Goal: Task Accomplishment & Management: Complete application form

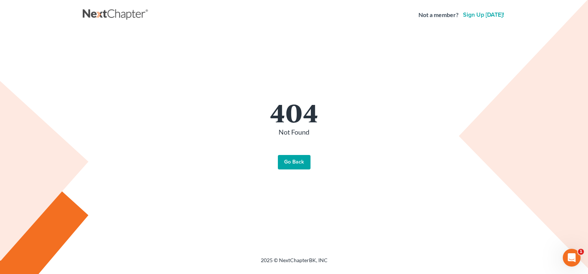
click at [291, 158] on link "Go Back" at bounding box center [294, 162] width 33 height 15
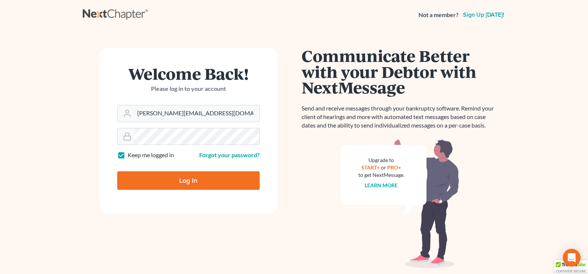
type input "Thinking..."
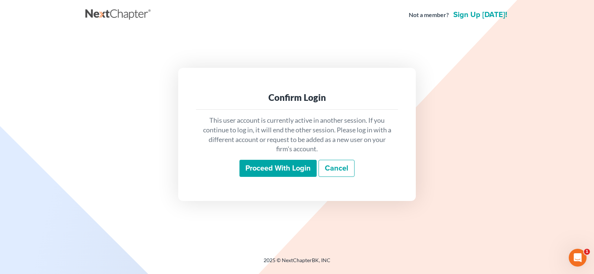
click at [264, 169] on input "Proceed with login" at bounding box center [277, 168] width 77 height 17
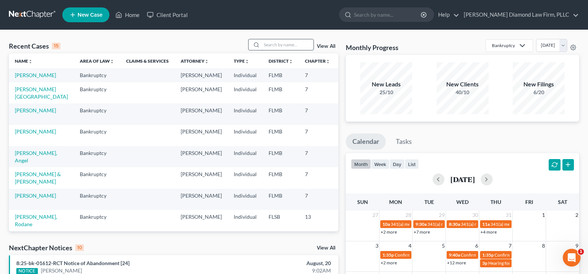
click at [292, 42] on input "search" at bounding box center [288, 44] width 52 height 11
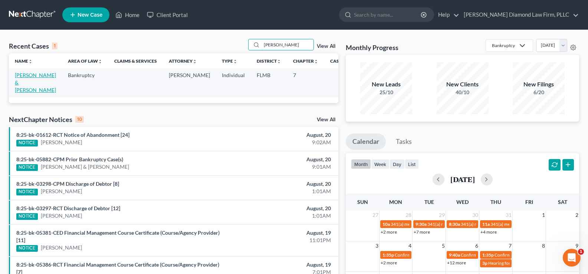
type input "[PERSON_NAME]"
click at [28, 81] on link "[PERSON_NAME] & [PERSON_NAME]" at bounding box center [35, 82] width 41 height 21
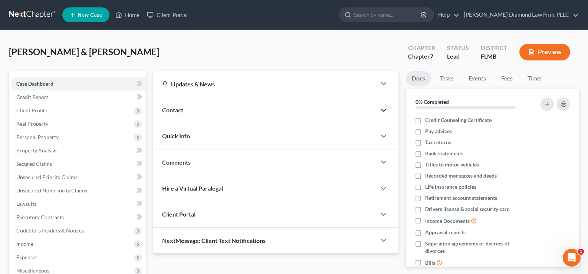
click at [384, 109] on icon "button" at bounding box center [383, 110] width 9 height 9
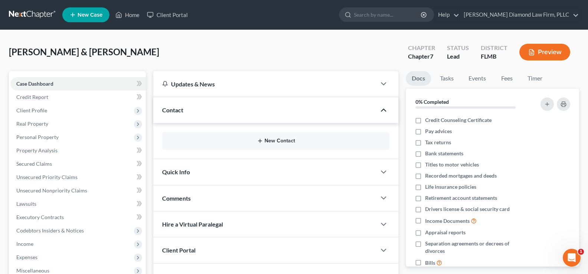
click at [282, 138] on button "New Contact" at bounding box center [276, 141] width 216 height 6
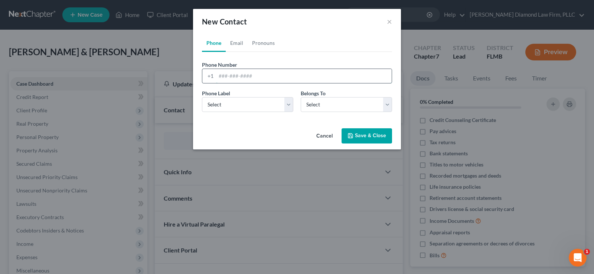
click at [249, 76] on input "tel" at bounding box center [304, 76] width 176 height 14
paste input "[PHONE_NUMBER]"
type input "[PHONE_NUMBER]"
click at [239, 104] on select "Select Mobile Home Work Other" at bounding box center [247, 104] width 91 height 15
select select "0"
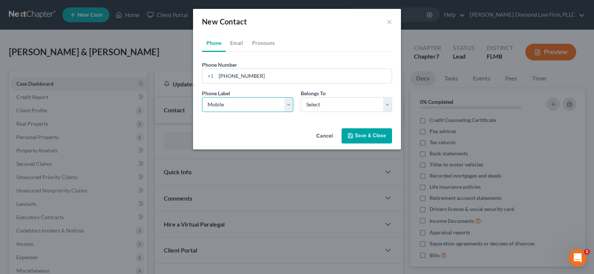
click at [202, 97] on select "Select Mobile Home Work Other" at bounding box center [247, 104] width 91 height 15
click at [321, 109] on select "Select Client Spouse Other" at bounding box center [346, 104] width 91 height 15
select select "0"
click at [301, 97] on select "Select Client Spouse Other" at bounding box center [346, 104] width 91 height 15
click at [239, 49] on link "Email" at bounding box center [237, 43] width 22 height 18
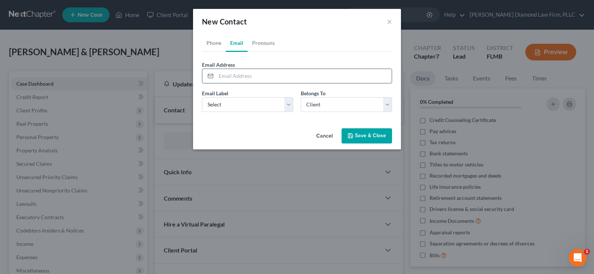
click at [226, 78] on input "email" at bounding box center [304, 76] width 176 height 14
paste input "[PERSON_NAME][EMAIL_ADDRESS][DOMAIN_NAME]"
type input "[PERSON_NAME][EMAIL_ADDRESS][DOMAIN_NAME]"
click at [232, 102] on select "Select Home Work Other" at bounding box center [247, 104] width 91 height 15
select select "0"
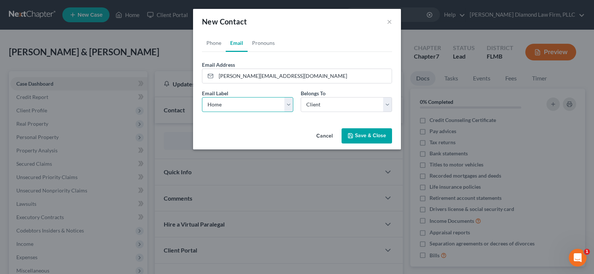
click at [202, 97] on select "Select Home Work Other" at bounding box center [247, 104] width 91 height 15
click at [378, 137] on button "Save & Close" at bounding box center [366, 136] width 50 height 16
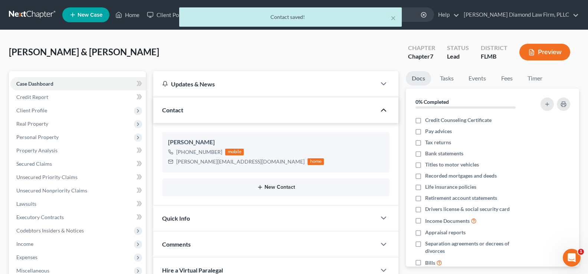
click at [283, 188] on button "New Contact" at bounding box center [276, 187] width 216 height 6
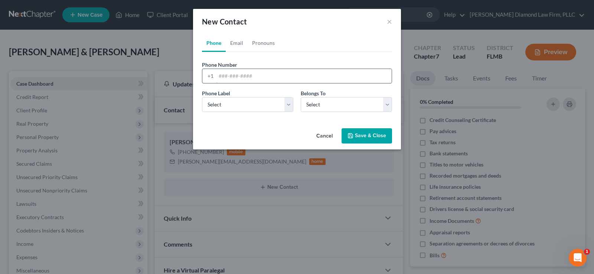
click at [232, 70] on input "tel" at bounding box center [304, 76] width 176 height 14
paste input "[PHONE_NUMBER]"
type input "[PHONE_NUMBER]"
click at [231, 101] on select "Select Mobile Home Work Other" at bounding box center [247, 104] width 91 height 15
select select "0"
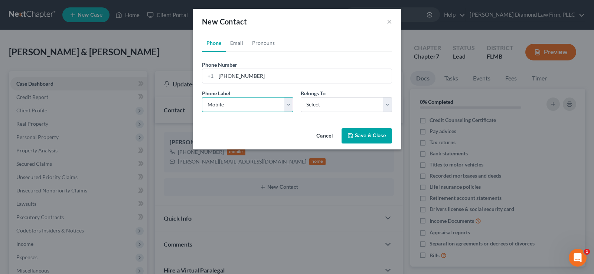
click at [202, 97] on select "Select Mobile Home Work Other" at bounding box center [247, 104] width 91 height 15
click at [328, 98] on select "Select Client Spouse Other" at bounding box center [346, 104] width 91 height 15
select select "1"
click at [301, 97] on select "Select Client Spouse Other" at bounding box center [346, 104] width 91 height 15
select select "1"
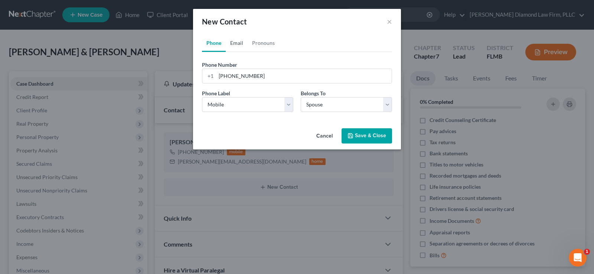
click at [242, 42] on link "Email" at bounding box center [237, 43] width 22 height 18
click at [248, 72] on input "email" at bounding box center [304, 76] width 176 height 14
paste input "[EMAIL_ADDRESS][DOMAIN_NAME]"
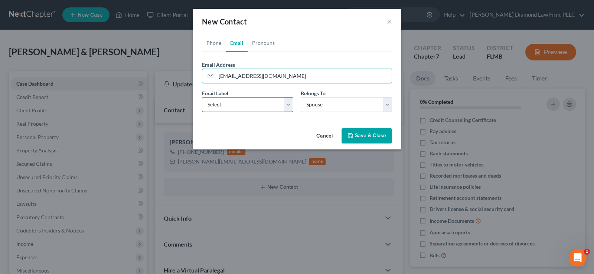
type input "[EMAIL_ADDRESS][DOMAIN_NAME]"
click at [255, 104] on select "Select Home Work Other" at bounding box center [247, 104] width 91 height 15
select select "0"
click at [202, 97] on select "Select Home Work Other" at bounding box center [247, 104] width 91 height 15
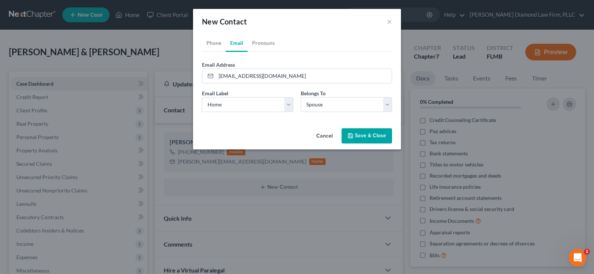
click at [380, 134] on button "Save & Close" at bounding box center [366, 136] width 50 height 16
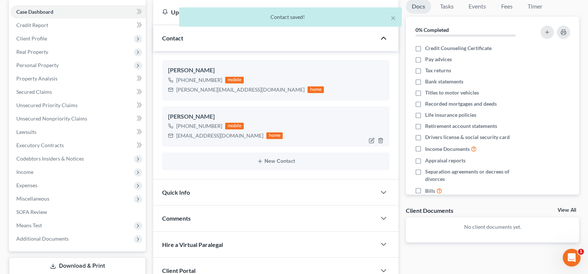
scroll to position [74, 0]
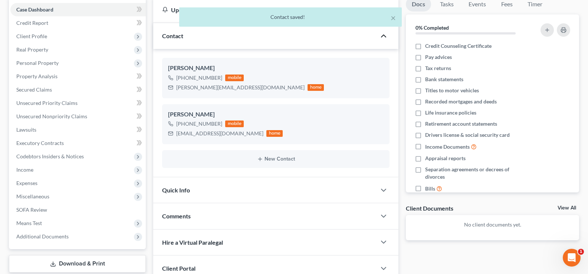
click at [356, 189] on div "Quick Info" at bounding box center [264, 190] width 223 height 26
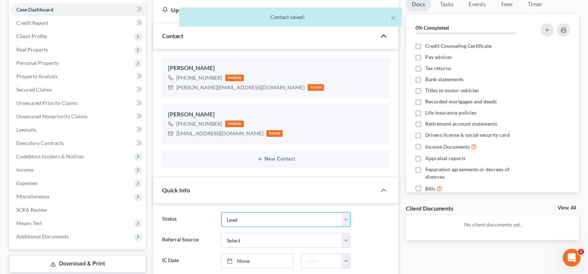
click at [243, 215] on select "Discharged Discharge Litigation Dismissal Notice Dismissed Filed Filed / Pre 34…" at bounding box center [286, 219] width 130 height 15
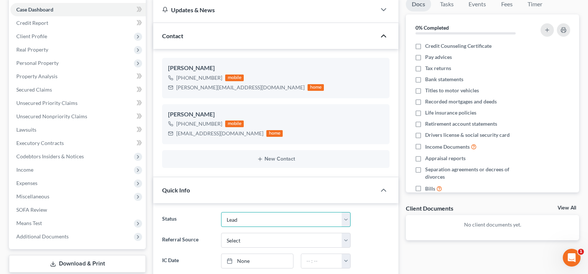
select select "7"
click at [221, 212] on select "Discharged Discharge Litigation Dismissal Notice Dismissed Filed Filed / Pre 34…" at bounding box center [286, 219] width 130 height 15
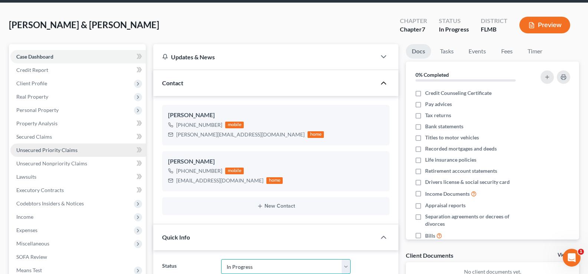
scroll to position [0, 0]
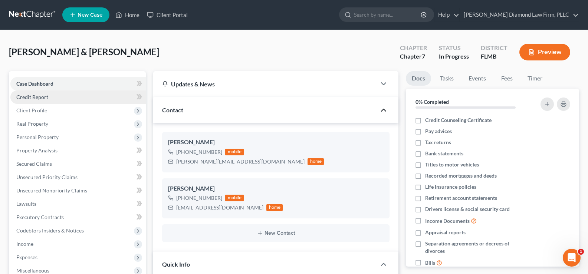
click at [74, 99] on link "Credit Report" at bounding box center [77, 97] width 135 height 13
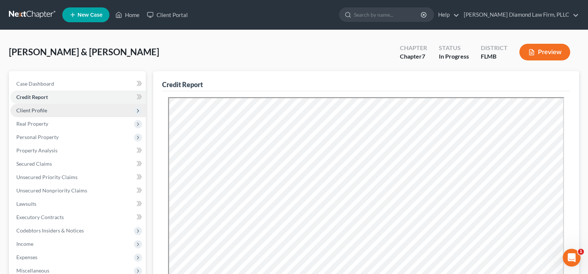
click at [52, 112] on span "Client Profile" at bounding box center [77, 110] width 135 height 13
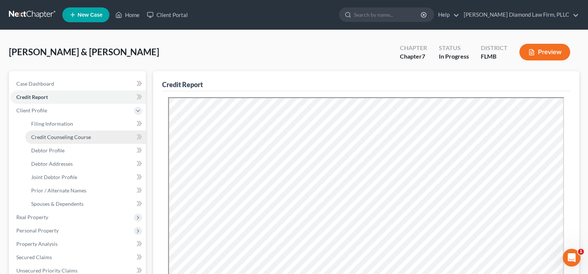
click at [70, 139] on span "Credit Counseling Course" at bounding box center [61, 137] width 60 height 6
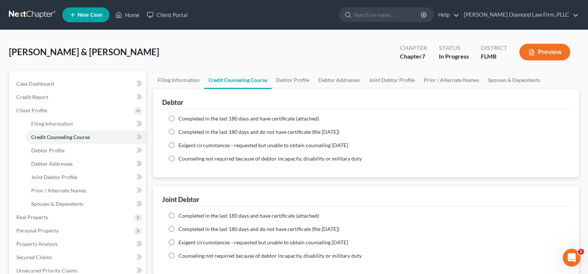
click at [262, 118] on span "Completed in the last 180 days and have certificate (attached)" at bounding box center [248, 118] width 141 height 6
click at [186, 118] on input "Completed in the last 180 days and have certificate (attached)" at bounding box center [183, 117] width 5 height 5
radio input "true"
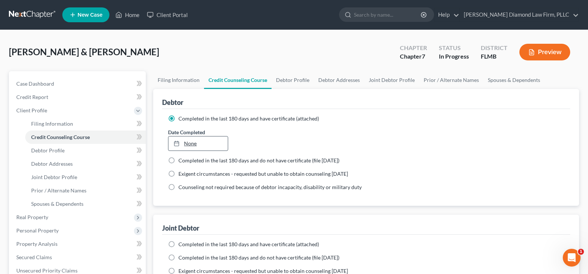
click at [215, 147] on link "None" at bounding box center [197, 144] width 59 height 14
type input "[DATE]"
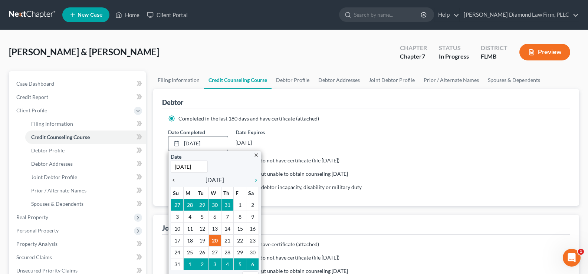
click at [176, 179] on icon "chevron_left" at bounding box center [176, 180] width 10 height 6
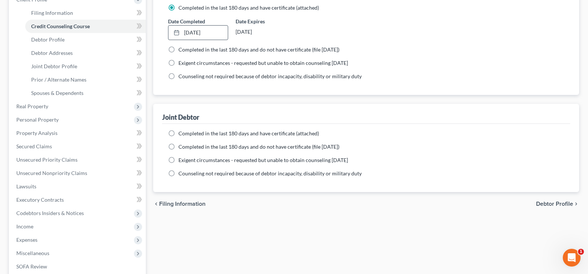
scroll to position [111, 0]
click at [234, 131] on span "Completed in the last 180 days and have certificate (attached)" at bounding box center [248, 133] width 141 height 6
click at [186, 131] on input "Completed in the last 180 days and have certificate (attached)" at bounding box center [183, 132] width 5 height 5
radio input "true"
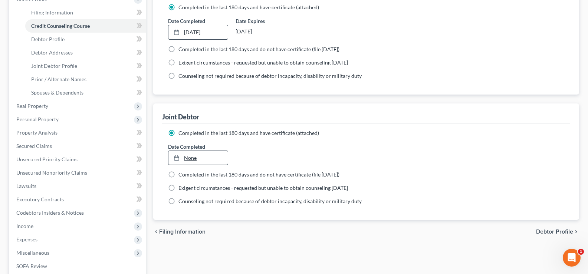
click at [214, 155] on link "None" at bounding box center [197, 158] width 59 height 14
type input "[DATE]"
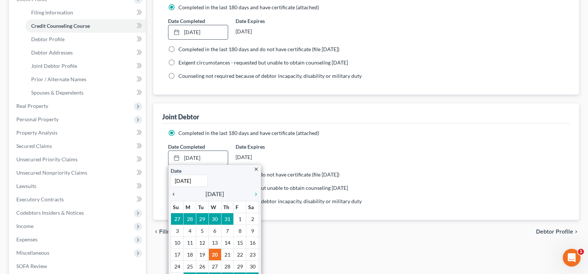
click at [176, 194] on icon "chevron_left" at bounding box center [176, 194] width 10 height 6
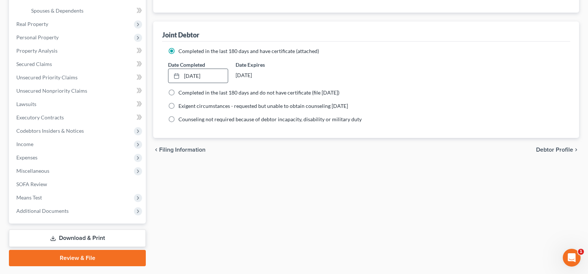
scroll to position [214, 0]
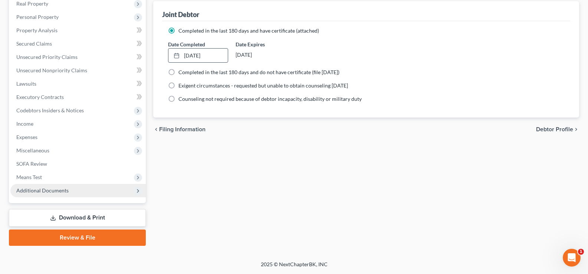
click at [66, 192] on span "Additional Documents" at bounding box center [42, 190] width 52 height 6
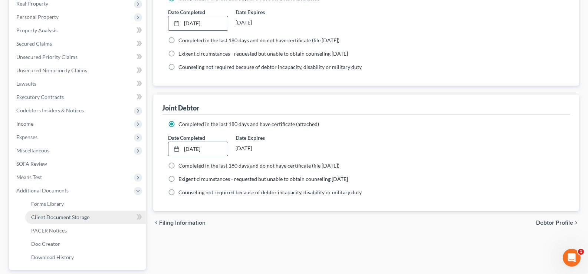
click at [77, 214] on span "Client Document Storage" at bounding box center [60, 217] width 58 height 6
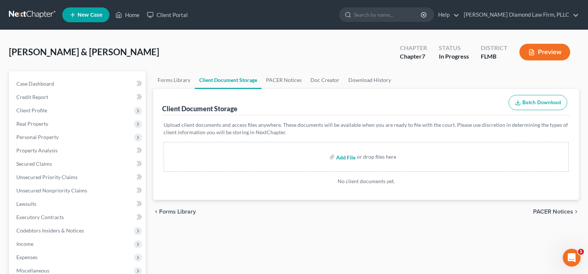
click at [342, 157] on input "file" at bounding box center [345, 156] width 18 height 13
type input "C:\fakepath\CCC1&2.pdf"
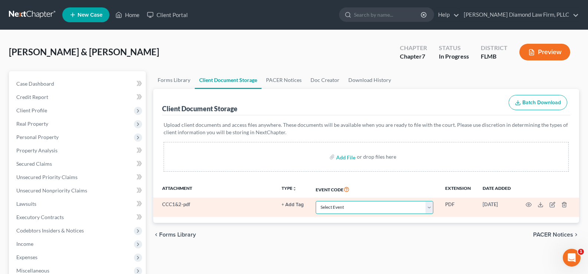
click at [418, 208] on select "Select Event 20 Largest Unsecured Creditors Amended Chapter 13 Plan Amended Cre…" at bounding box center [375, 207] width 118 height 13
select select "9"
click at [316, 201] on select "Select Event 20 Largest Unsecured Creditors Amended Chapter 13 Plan Amended Cre…" at bounding box center [375, 207] width 118 height 13
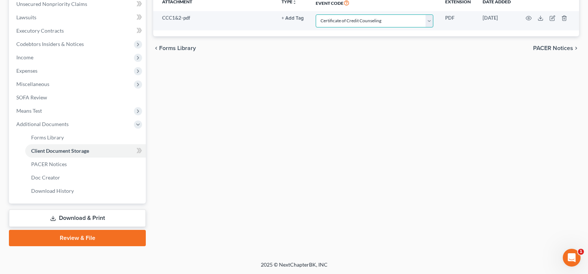
scroll to position [187, 0]
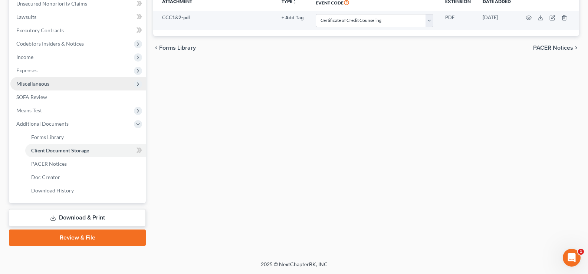
click at [66, 86] on span "Miscellaneous" at bounding box center [77, 83] width 135 height 13
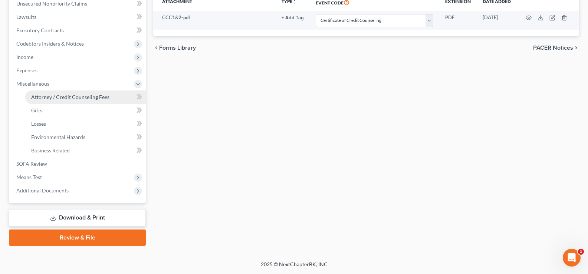
click at [80, 95] on span "Attorney / Credit Counseling Fees" at bounding box center [70, 97] width 78 height 6
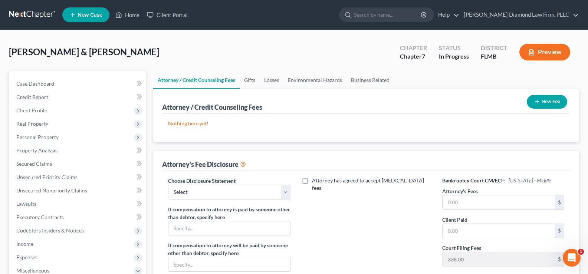
click at [547, 102] on button "New Fee" at bounding box center [547, 102] width 40 height 14
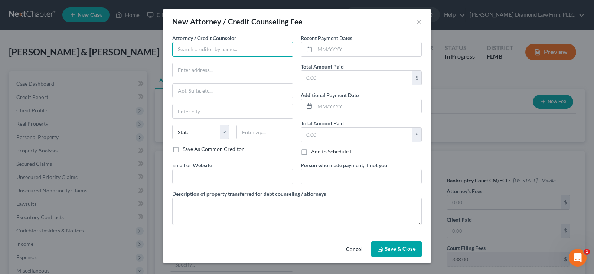
click at [232, 43] on input "text" at bounding box center [232, 49] width 121 height 15
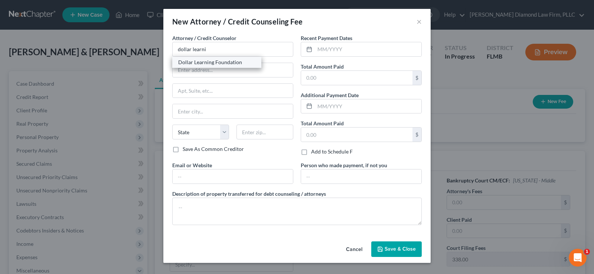
click at [220, 65] on div "Dollar Learning Foundation" at bounding box center [216, 62] width 77 height 7
type input "Dollar Learning Foundation"
type input "[STREET_ADDRESS]"
type input "PMB #001"
type input "[GEOGRAPHIC_DATA]"
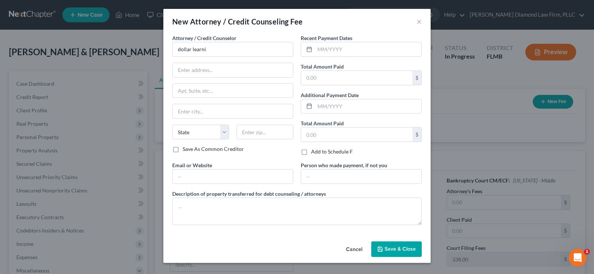
select select "4"
type input "91367"
click at [330, 47] on input "text" at bounding box center [368, 49] width 106 height 14
type input "07/2025"
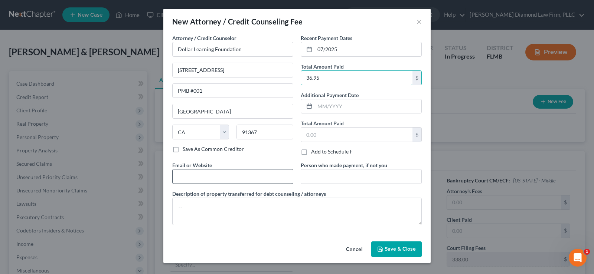
type input "36.95"
click at [186, 174] on input "text" at bounding box center [233, 177] width 120 height 14
type input "[DOMAIN_NAME]"
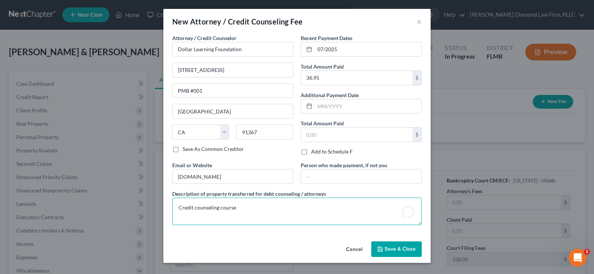
type textarea "Credit counseling course"
click at [394, 242] on button "Save & Close" at bounding box center [396, 250] width 50 height 16
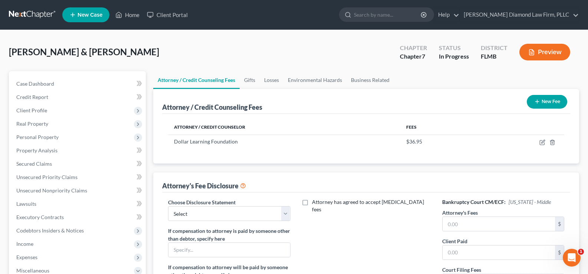
click at [545, 99] on button "New Fee" at bounding box center [547, 102] width 40 height 14
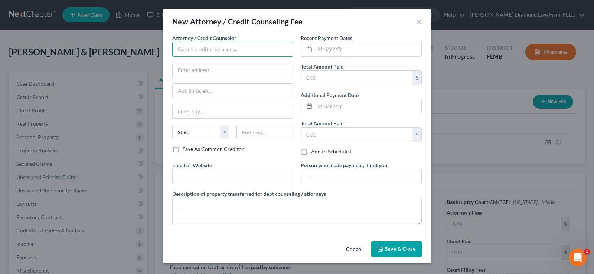
click at [236, 52] on input "text" at bounding box center [232, 49] width 121 height 15
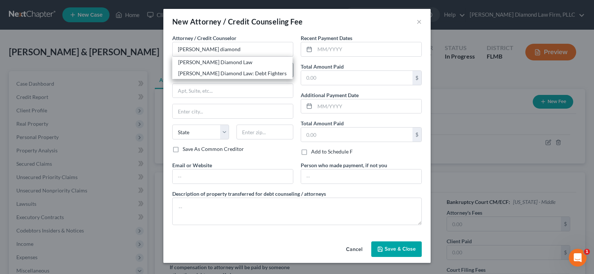
drag, startPoint x: 241, startPoint y: 72, endPoint x: 253, endPoint y: 68, distance: 13.3
click at [241, 72] on div "[PERSON_NAME] Diamond Law: Debt Fighters" at bounding box center [232, 73] width 108 height 7
type input "[PERSON_NAME] Diamond Law: Debt Fighters"
type input "[STREET_ADDRESS]"
type input "Unit 108"
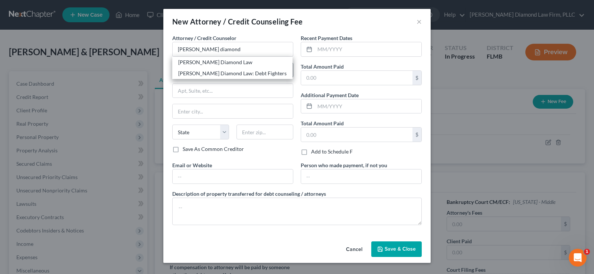
type input "Clearwater"
select select "9"
type input "33761"
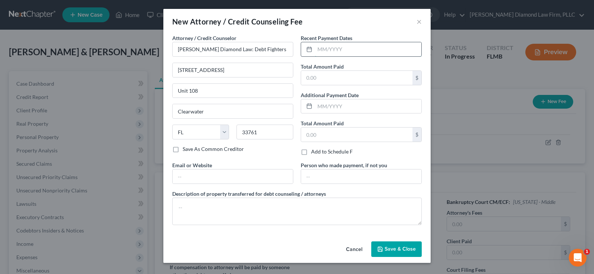
click at [351, 47] on input "text" at bounding box center [368, 49] width 106 height 14
type input "05/2025"
type input "2,195"
click at [214, 179] on input "text" at bounding box center [233, 177] width 120 height 14
type input "[DOMAIN_NAME]"
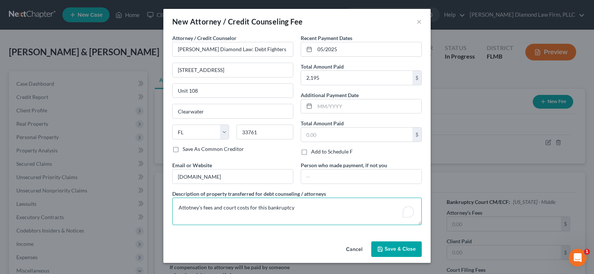
type textarea "Attotney's fees and court costs for this bankruptcy"
click at [399, 248] on span "Save & Close" at bounding box center [399, 249] width 31 height 6
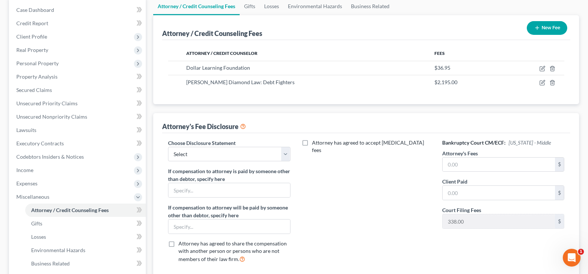
scroll to position [74, 0]
click at [234, 153] on select "Select [PERSON_NAME] Chapter 13 monitoring fees Attorney Fee" at bounding box center [229, 154] width 122 height 15
select select "2"
click at [168, 147] on select "Select [PERSON_NAME] Chapter 13 monitoring fees Attorney Fee" at bounding box center [229, 154] width 122 height 15
click at [503, 160] on input "text" at bounding box center [499, 164] width 112 height 14
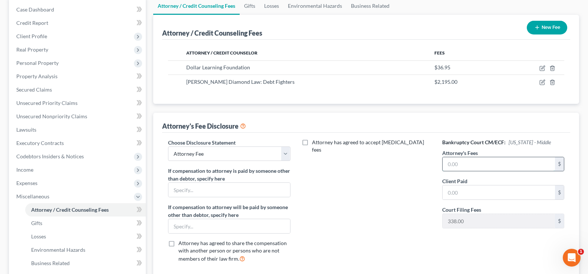
click at [466, 166] on input "text" at bounding box center [499, 164] width 112 height 14
type input "1,857"
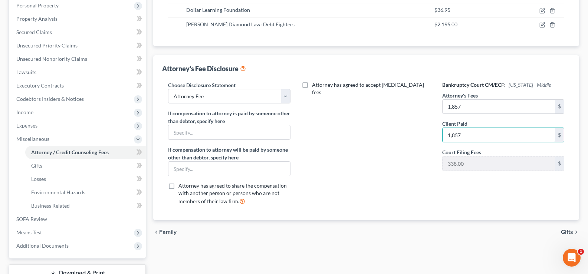
scroll to position [148, 0]
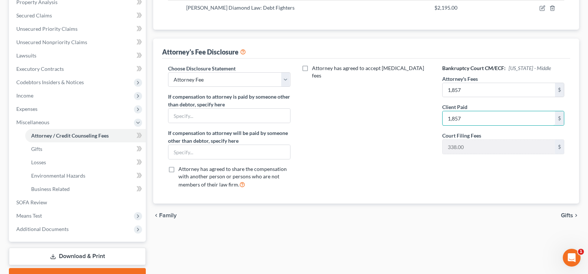
type input "1,857"
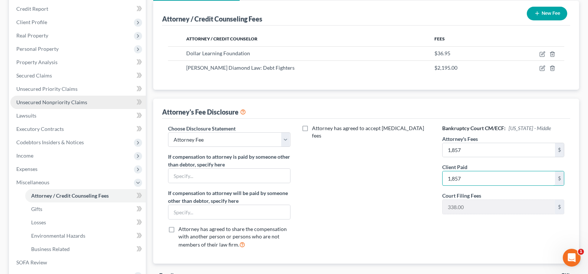
scroll to position [37, 0]
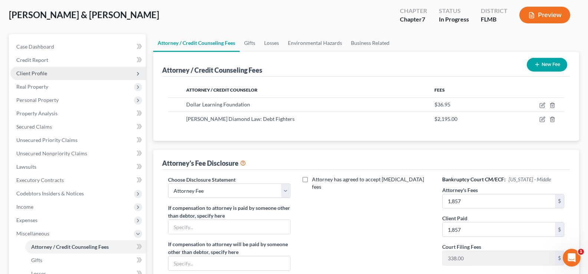
click at [50, 72] on span "Client Profile" at bounding box center [77, 73] width 135 height 13
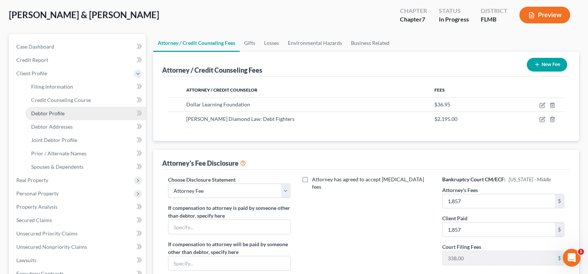
click at [64, 113] on link "Debtor Profile" at bounding box center [85, 113] width 121 height 13
select select "1"
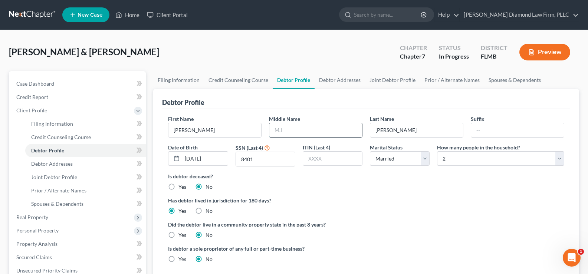
click at [305, 131] on input "text" at bounding box center [315, 130] width 93 height 14
type input "[PERSON_NAME]"
click at [493, 125] on input "text" at bounding box center [517, 130] width 93 height 14
type input "Sr."
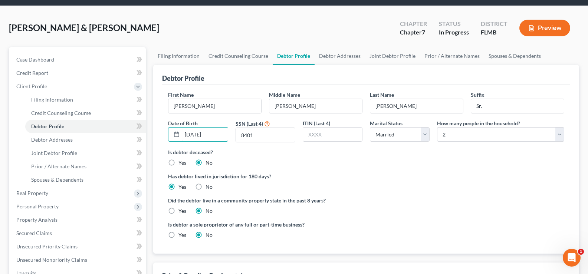
scroll to position [37, 0]
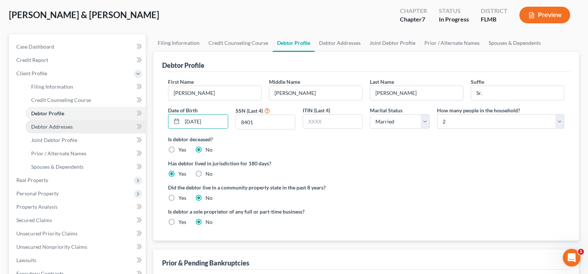
click at [61, 128] on span "Debtor Addresses" at bounding box center [52, 127] width 42 height 6
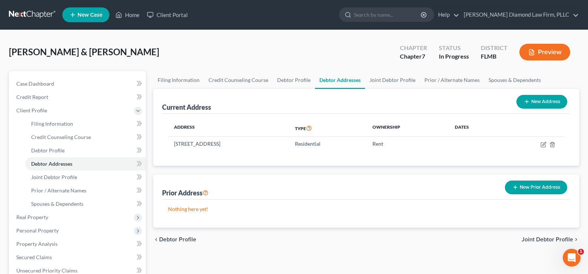
click at [526, 187] on button "New Prior Address" at bounding box center [536, 188] width 62 height 14
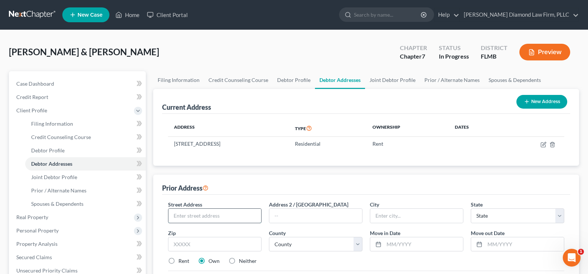
click at [214, 216] on input "text" at bounding box center [214, 216] width 93 height 14
type input "[STREET_ADDRESS]"
type input "65770"
type input "[GEOGRAPHIC_DATA]"
select select "26"
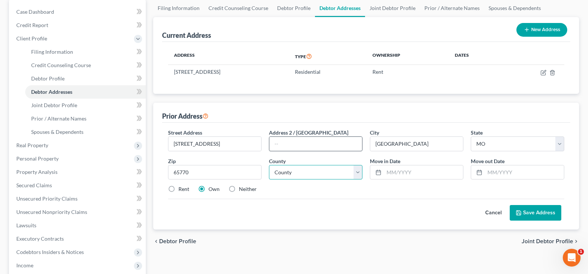
scroll to position [74, 0]
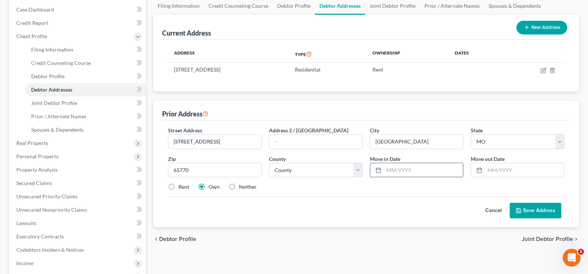
click at [415, 167] on input "text" at bounding box center [423, 170] width 79 height 14
type input "[DATE]"
click at [178, 186] on label "Rent" at bounding box center [183, 186] width 11 height 7
click at [181, 186] on input "Rent" at bounding box center [183, 185] width 5 height 5
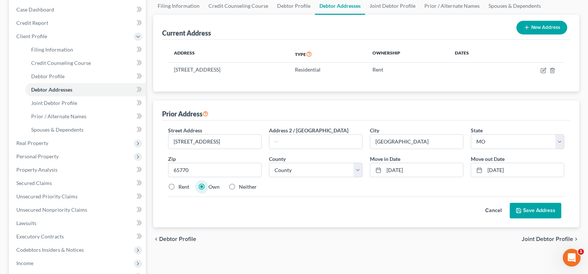
radio input "true"
click at [302, 171] on select "County [GEOGRAPHIC_DATA] [GEOGRAPHIC_DATA] [GEOGRAPHIC_DATA] [GEOGRAPHIC_DATA] …" at bounding box center [316, 170] width 94 height 15
select select "38"
click at [269, 163] on select "County [GEOGRAPHIC_DATA] [GEOGRAPHIC_DATA] [GEOGRAPHIC_DATA] [GEOGRAPHIC_DATA] …" at bounding box center [316, 170] width 94 height 15
click at [527, 210] on button "Save Address" at bounding box center [536, 211] width 52 height 16
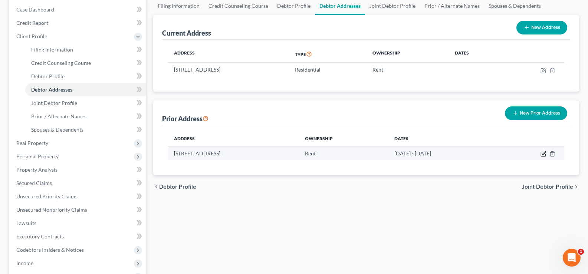
click at [545, 154] on icon "button" at bounding box center [544, 154] width 6 height 6
select select "26"
select select "38"
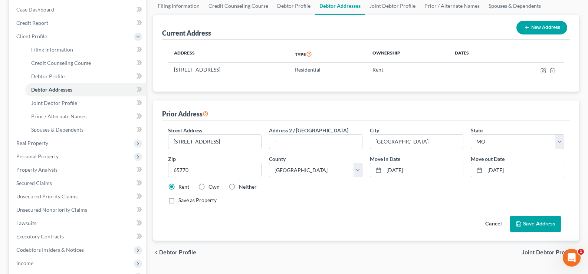
click at [209, 186] on label "Own" at bounding box center [214, 186] width 11 height 7
click at [212, 186] on input "Own" at bounding box center [214, 185] width 5 height 5
radio input "true"
click at [548, 220] on button "Save Address" at bounding box center [536, 224] width 52 height 16
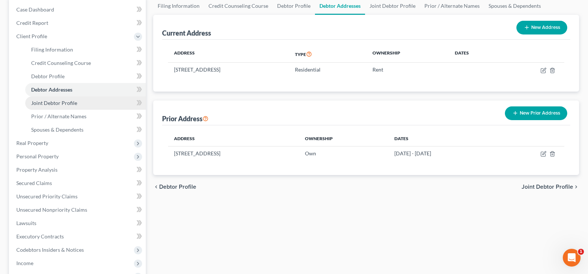
click at [73, 103] on span "Joint Debtor Profile" at bounding box center [54, 103] width 46 height 6
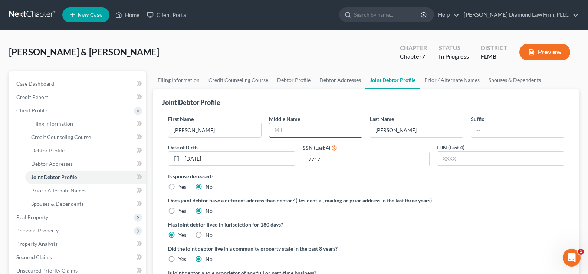
click at [295, 132] on input "text" at bounding box center [315, 130] width 93 height 14
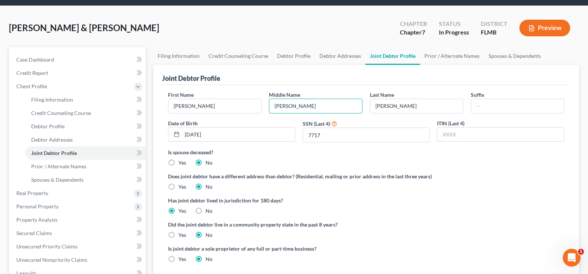
scroll to position [37, 0]
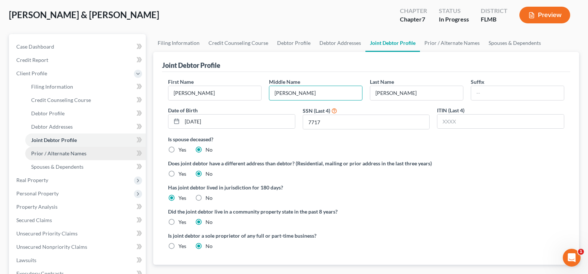
type input "[PERSON_NAME]"
click at [69, 157] on link "Prior / Alternate Names" at bounding box center [85, 153] width 121 height 13
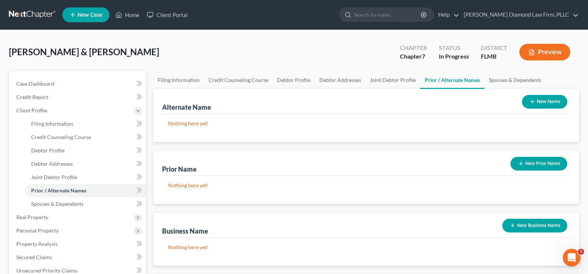
click at [550, 161] on button "New Prior Name" at bounding box center [539, 164] width 57 height 14
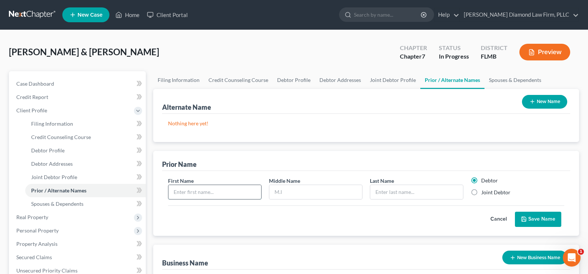
click at [223, 189] on input "text" at bounding box center [214, 192] width 93 height 14
click at [191, 196] on input "text" at bounding box center [214, 192] width 93 height 14
type input "[PERSON_NAME]"
click at [482, 191] on label "Joint Debtor" at bounding box center [495, 192] width 29 height 7
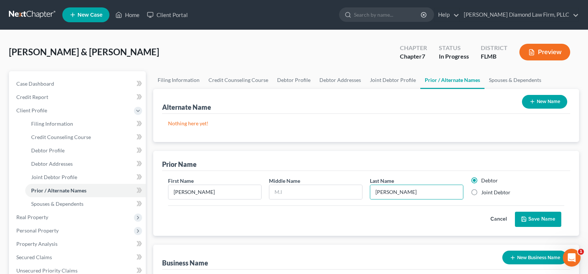
click at [484, 191] on input "Joint Debtor" at bounding box center [486, 191] width 5 height 5
radio input "true"
radio input "false"
click at [535, 217] on button "Save Name" at bounding box center [538, 220] width 46 height 16
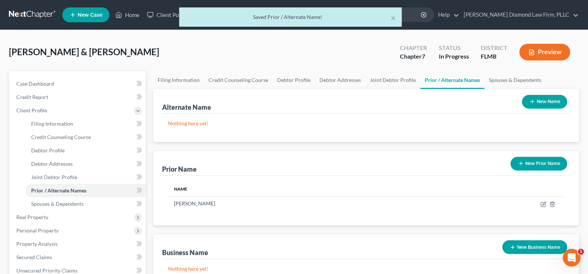
click at [540, 163] on button "New Prior Name" at bounding box center [539, 164] width 57 height 14
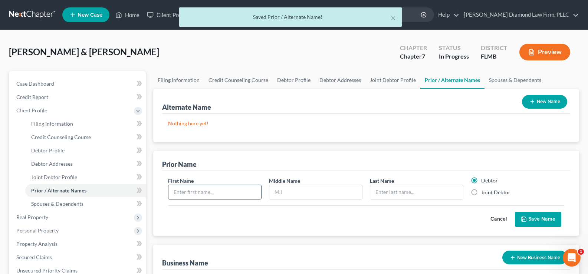
click at [193, 186] on input "text" at bounding box center [214, 192] width 93 height 14
type input "[PERSON_NAME]"
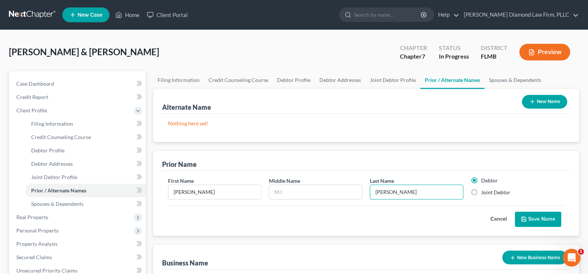
type input "[PERSON_NAME]"
click at [481, 192] on label "Joint Debtor" at bounding box center [495, 192] width 29 height 7
click at [484, 192] on input "Joint Debtor" at bounding box center [486, 191] width 5 height 5
radio input "true"
radio input "false"
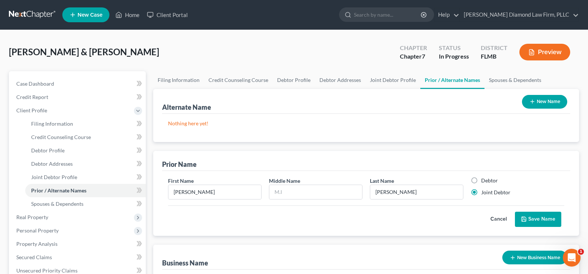
click at [538, 213] on button "Save Name" at bounding box center [538, 220] width 46 height 16
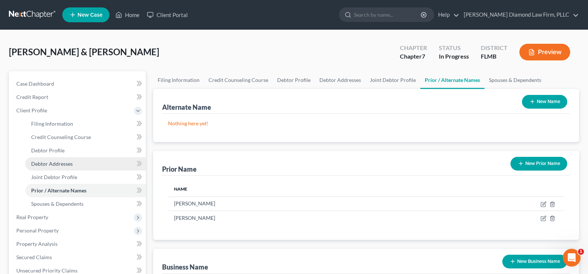
click at [65, 165] on span "Debtor Addresses" at bounding box center [52, 164] width 42 height 6
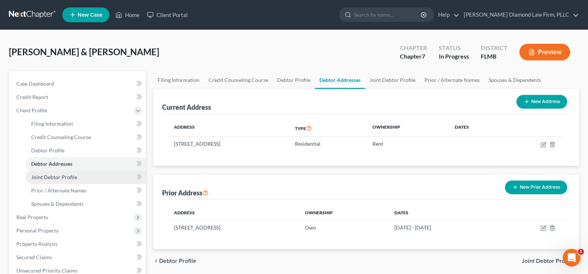
click at [69, 178] on span "Joint Debtor Profile" at bounding box center [54, 177] width 46 height 6
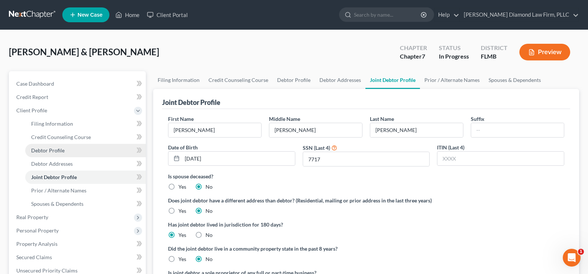
click at [58, 151] on span "Debtor Profile" at bounding box center [47, 150] width 33 height 6
select select "1"
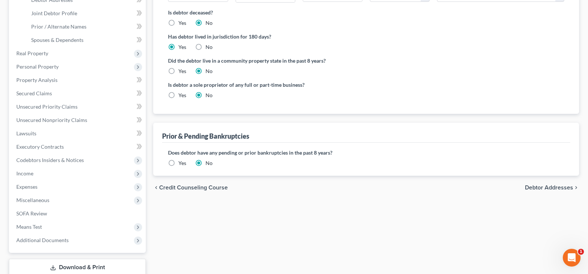
scroll to position [186, 0]
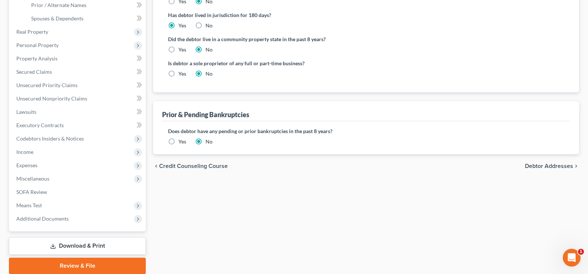
click at [178, 141] on label "Yes" at bounding box center [182, 141] width 8 height 7
click at [181, 141] on input "Yes" at bounding box center [183, 140] width 5 height 5
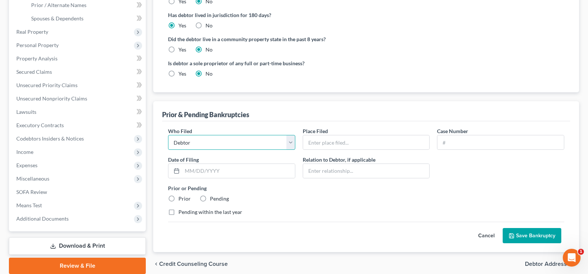
click at [292, 141] on select "Debtor Other" at bounding box center [231, 142] width 127 height 15
click at [329, 143] on input "text" at bounding box center [366, 142] width 127 height 14
click at [315, 144] on input "text" at bounding box center [366, 142] width 127 height 14
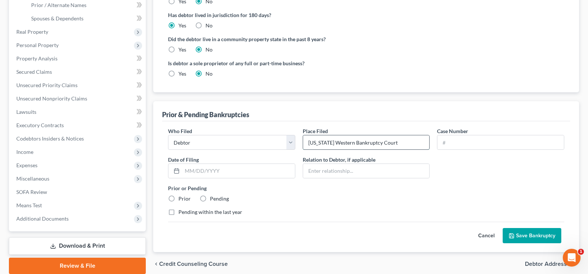
type input "[US_STATE] Western Bankruptcy Court"
type input "6:2024-bk-60162"
type input "[DATE]"
click at [178, 200] on label "Prior" at bounding box center [184, 198] width 12 height 7
click at [181, 200] on input "Prior" at bounding box center [183, 197] width 5 height 5
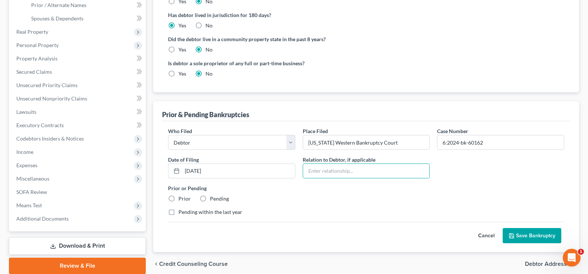
radio input "true"
click at [178, 212] on label "Pending within the last year" at bounding box center [210, 212] width 64 height 7
click at [181, 212] on input "Pending within the last year" at bounding box center [183, 211] width 5 height 5
checkbox input "true"
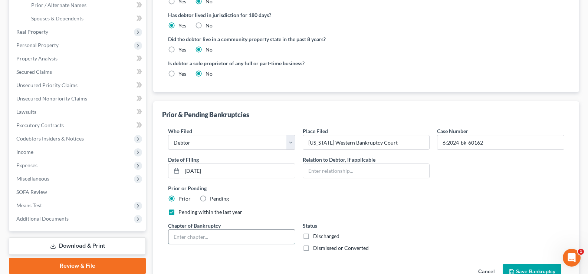
click at [190, 233] on input "text" at bounding box center [231, 237] width 127 height 14
type input "13"
click at [313, 249] on label "Dismissed or Converted" at bounding box center [341, 248] width 56 height 7
click at [316, 249] on input "Dismissed or Converted" at bounding box center [318, 247] width 5 height 5
checkbox input "true"
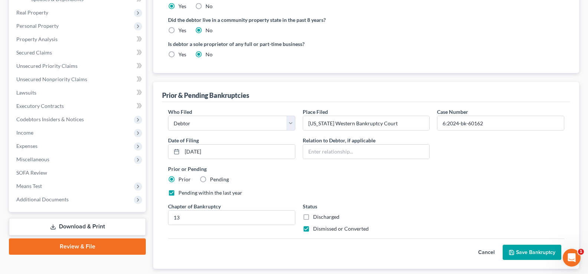
scroll to position [223, 0]
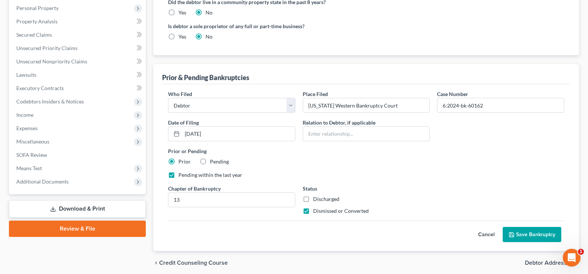
click at [518, 237] on button "Save Bankruptcy" at bounding box center [532, 235] width 59 height 16
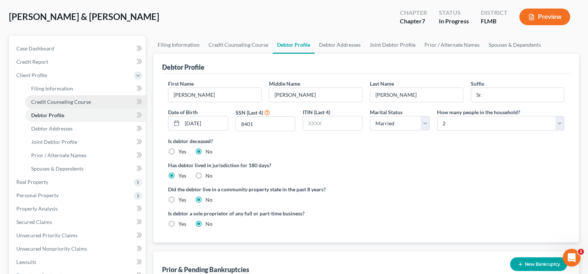
scroll to position [28, 0]
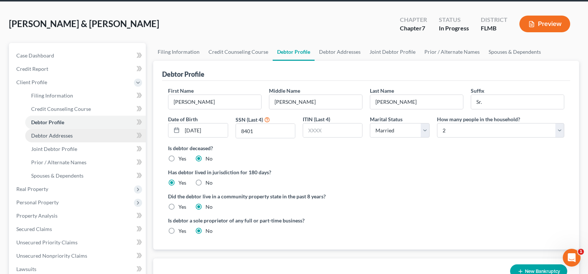
click at [68, 136] on span "Debtor Addresses" at bounding box center [52, 135] width 42 height 6
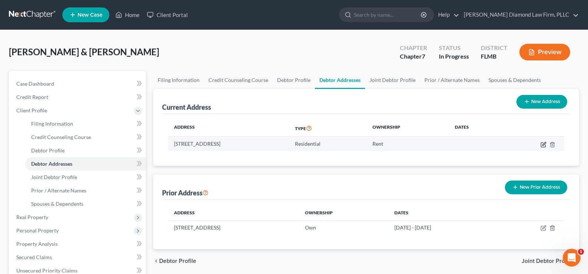
click at [544, 143] on icon "button" at bounding box center [544, 145] width 6 height 6
select select "9"
select select "0"
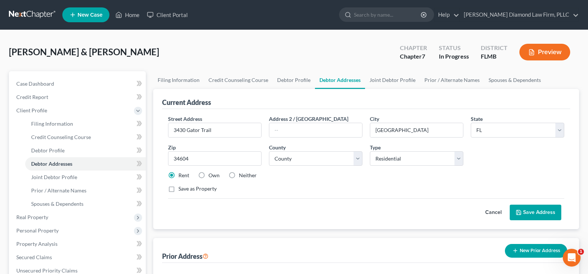
click at [239, 174] on label "Neither" at bounding box center [248, 175] width 18 height 7
click at [242, 174] on input "Neither" at bounding box center [244, 174] width 5 height 5
radio input "true"
click at [530, 214] on button "Save Address" at bounding box center [536, 213] width 52 height 16
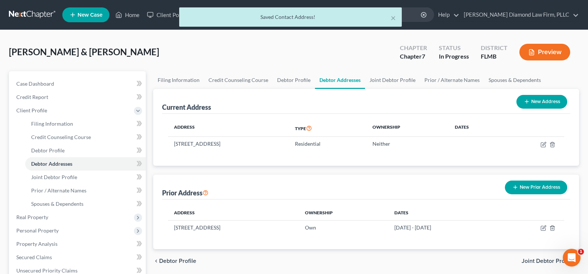
scroll to position [37, 0]
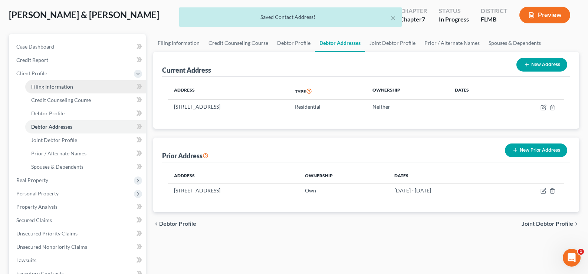
click at [68, 86] on span "Filing Information" at bounding box center [52, 86] width 42 height 6
select select "1"
select select "0"
select select "9"
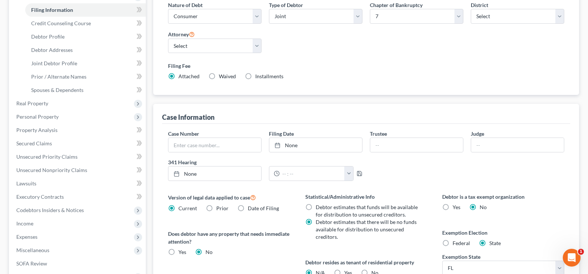
scroll to position [186, 0]
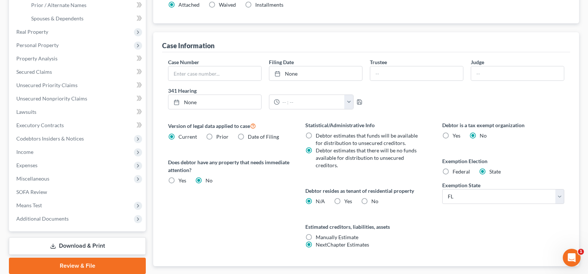
click at [344, 202] on label "Yes Yes" at bounding box center [348, 201] width 8 height 7
click at [347, 202] on input "Yes Yes" at bounding box center [349, 200] width 5 height 5
radio input "true"
radio input "false"
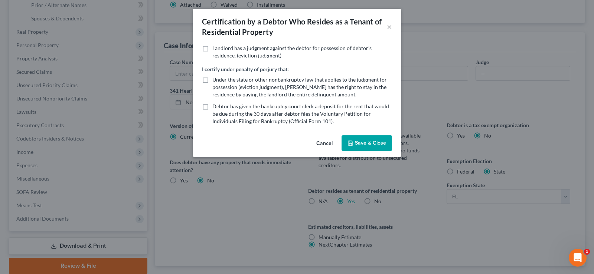
click at [371, 139] on button "Save & Close" at bounding box center [366, 143] width 50 height 16
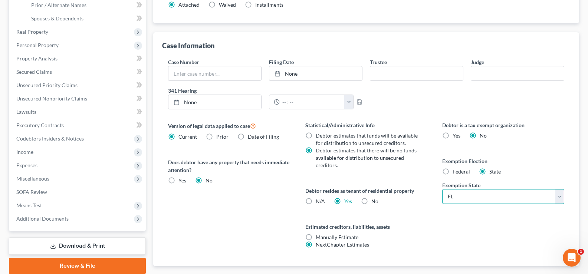
click at [512, 200] on select "State [US_STATE] AK AR AZ CA CO CT DE DC [GEOGRAPHIC_DATA] [GEOGRAPHIC_DATA] GU…" at bounding box center [503, 196] width 122 height 15
select select "26"
click at [442, 189] on select "State [US_STATE] AK AR AZ CA CO CT DE DC [GEOGRAPHIC_DATA] [GEOGRAPHIC_DATA] GU…" at bounding box center [503, 196] width 122 height 15
click at [494, 198] on select "State [US_STATE] AK AR AZ CA CO CT DE DC [GEOGRAPHIC_DATA] [GEOGRAPHIC_DATA] GU…" at bounding box center [503, 196] width 122 height 15
click at [442, 189] on select "State [US_STATE] AK AR AZ CA CO CT DE DC [GEOGRAPHIC_DATA] [GEOGRAPHIC_DATA] GU…" at bounding box center [503, 196] width 122 height 15
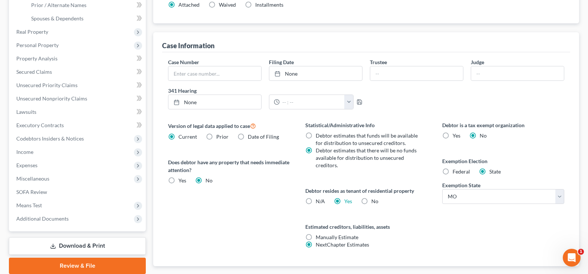
click at [507, 160] on label "Exemption Election" at bounding box center [503, 161] width 122 height 8
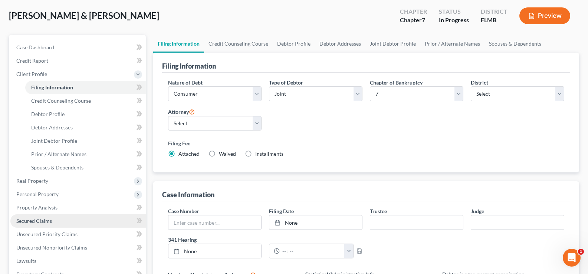
scroll to position [0, 0]
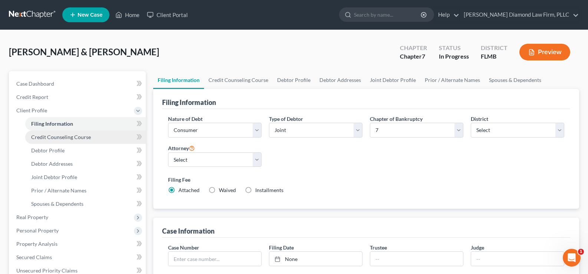
click at [85, 136] on span "Credit Counseling Course" at bounding box center [61, 137] width 60 height 6
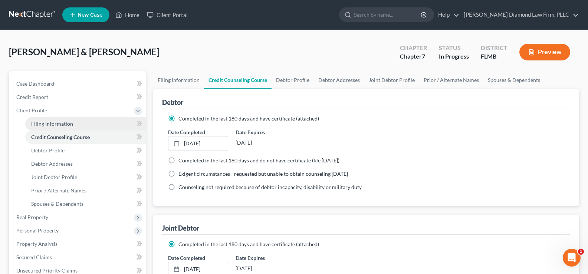
click at [78, 126] on link "Filing Information" at bounding box center [85, 123] width 121 height 13
select select "1"
select select "0"
select select "15"
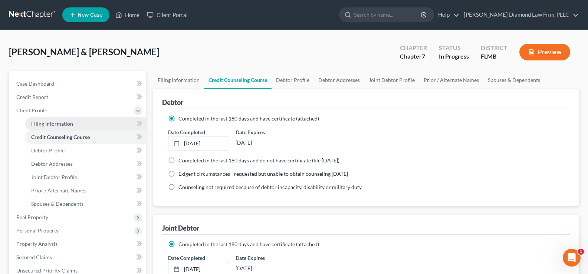
select select "0"
select select "26"
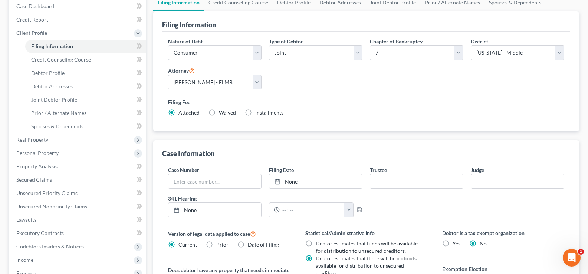
scroll to position [74, 0]
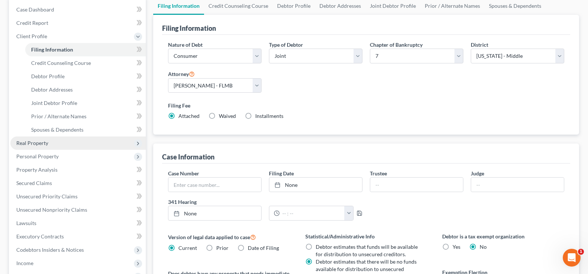
click at [64, 143] on span "Real Property" at bounding box center [77, 143] width 135 height 13
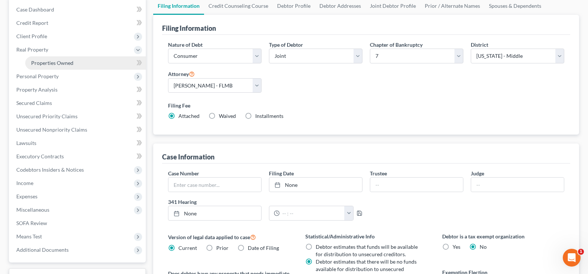
click at [90, 65] on link "Properties Owned" at bounding box center [85, 62] width 121 height 13
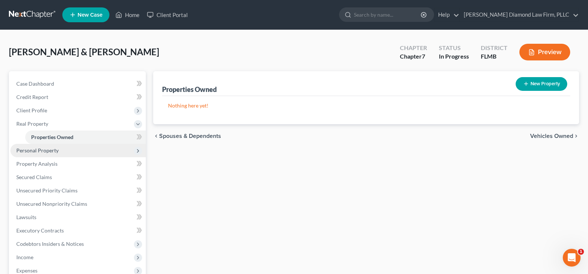
click at [60, 150] on span "Personal Property" at bounding box center [77, 150] width 135 height 13
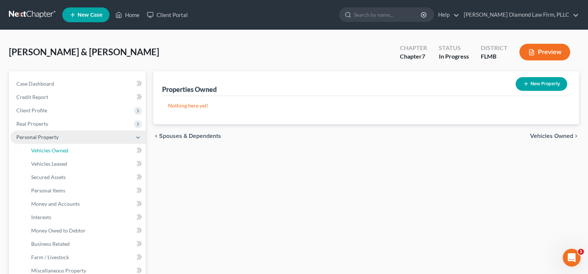
click at [60, 150] on span "Vehicles Owned" at bounding box center [49, 150] width 37 height 6
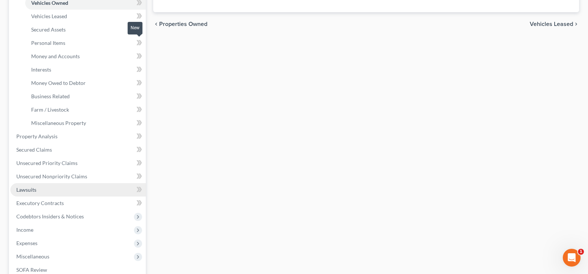
scroll to position [148, 0]
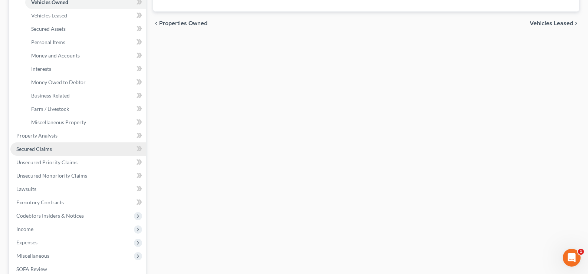
click at [50, 149] on span "Secured Claims" at bounding box center [34, 149] width 36 height 6
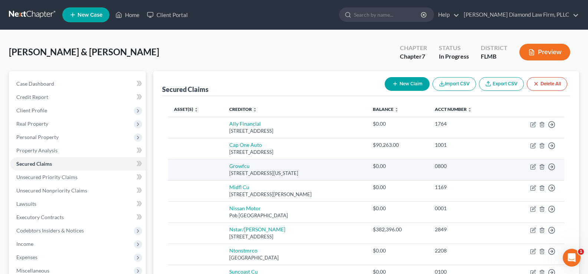
scroll to position [37, 0]
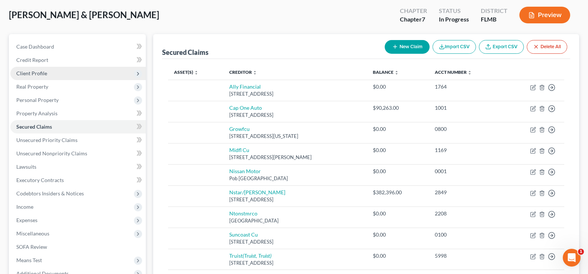
click at [47, 76] on span "Client Profile" at bounding box center [77, 73] width 135 height 13
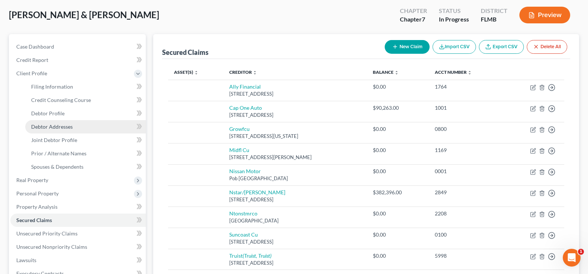
click at [68, 130] on span "Debtor Addresses" at bounding box center [52, 127] width 42 height 6
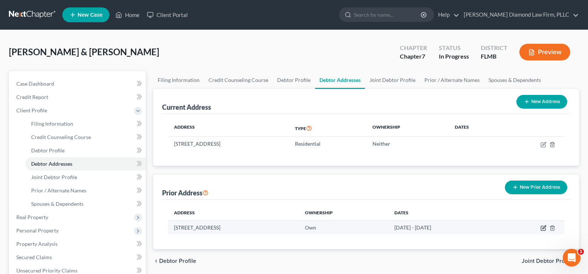
click at [544, 230] on icon "button" at bounding box center [544, 228] width 6 height 6
select select "26"
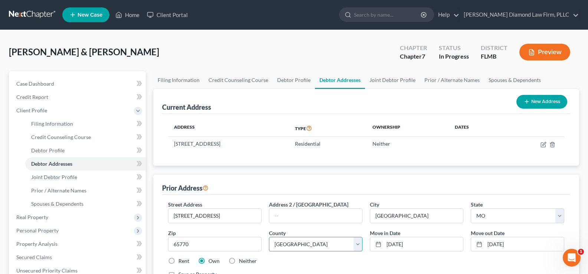
click at [328, 245] on select "County [GEOGRAPHIC_DATA] [GEOGRAPHIC_DATA] [GEOGRAPHIC_DATA] [GEOGRAPHIC_DATA] …" at bounding box center [316, 244] width 94 height 15
click at [269, 237] on select "County [GEOGRAPHIC_DATA] [GEOGRAPHIC_DATA] [GEOGRAPHIC_DATA] [GEOGRAPHIC_DATA] …" at bounding box center [316, 244] width 94 height 15
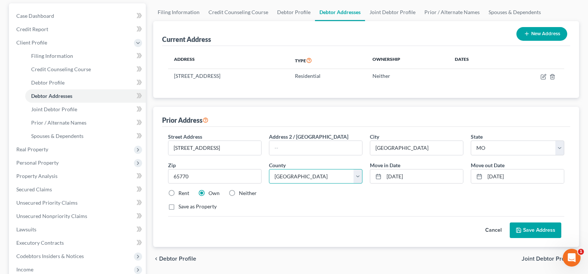
scroll to position [148, 0]
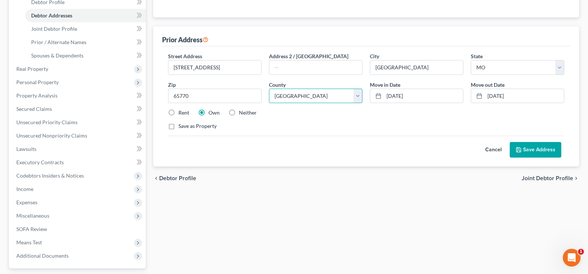
click at [321, 96] on select "County [GEOGRAPHIC_DATA] [GEOGRAPHIC_DATA] [GEOGRAPHIC_DATA] [GEOGRAPHIC_DATA] …" at bounding box center [316, 96] width 94 height 15
select select "83"
click at [269, 89] on select "County [GEOGRAPHIC_DATA] [GEOGRAPHIC_DATA] [GEOGRAPHIC_DATA] [GEOGRAPHIC_DATA] …" at bounding box center [316, 96] width 94 height 15
click at [538, 148] on button "Save Address" at bounding box center [536, 150] width 52 height 16
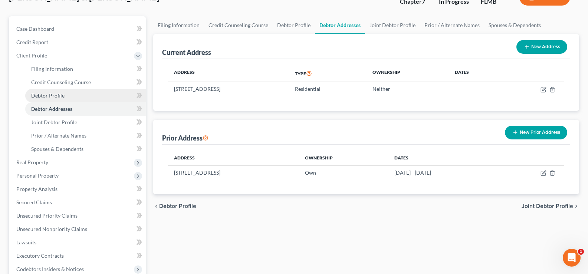
scroll to position [37, 0]
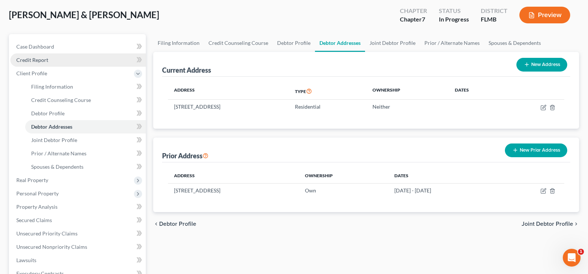
click at [49, 60] on link "Credit Report" at bounding box center [77, 59] width 135 height 13
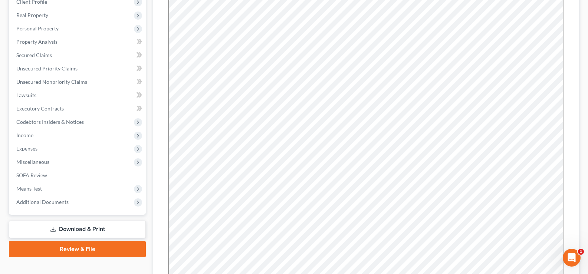
scroll to position [111, 0]
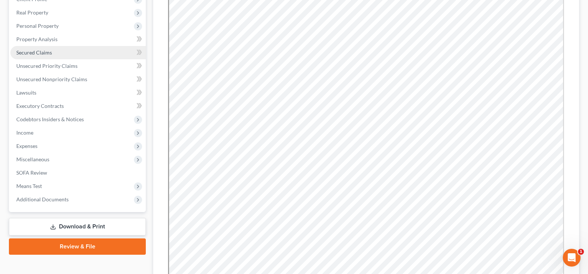
click at [44, 56] on link "Secured Claims" at bounding box center [77, 52] width 135 height 13
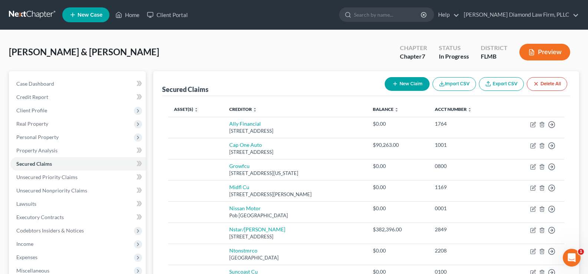
click at [544, 86] on button "Delete All" at bounding box center [547, 84] width 40 height 14
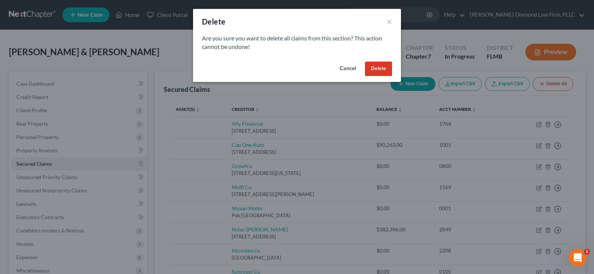
click at [375, 62] on button "Delete" at bounding box center [378, 69] width 27 height 15
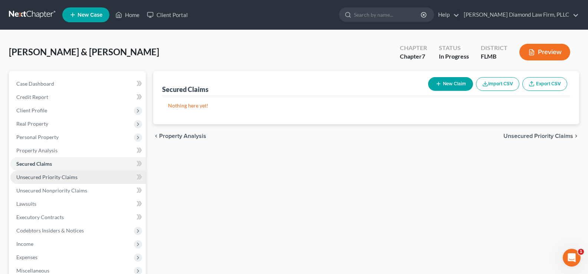
click at [76, 181] on link "Unsecured Priority Claims" at bounding box center [77, 177] width 135 height 13
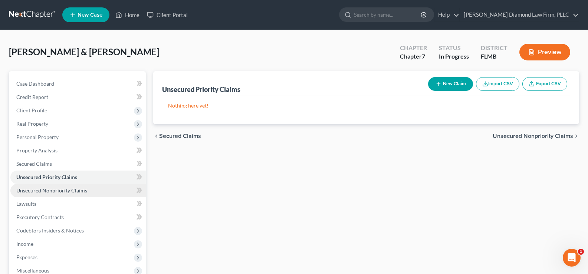
click at [75, 189] on span "Unsecured Nonpriority Claims" at bounding box center [51, 190] width 71 height 6
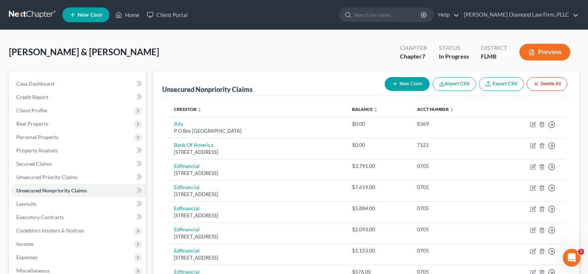
click at [550, 86] on button "Delete All" at bounding box center [547, 84] width 40 height 14
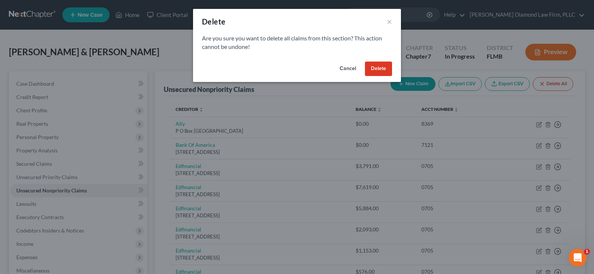
click at [380, 66] on button "Delete" at bounding box center [378, 69] width 27 height 15
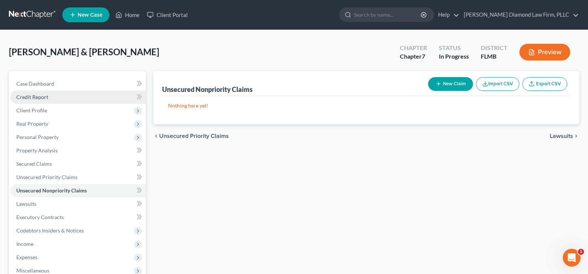
click at [47, 99] on span "Credit Report" at bounding box center [32, 97] width 32 height 6
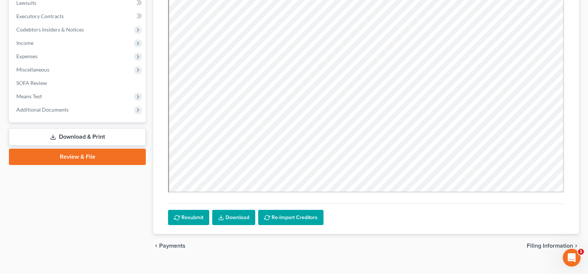
scroll to position [213, 0]
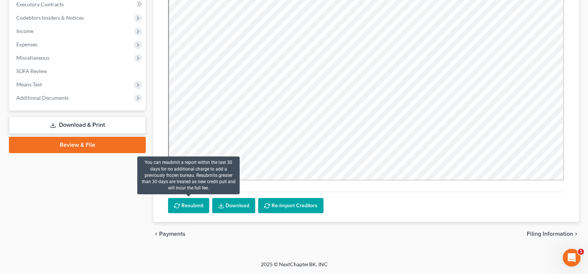
click at [190, 206] on button "Resubmit" at bounding box center [188, 206] width 41 height 16
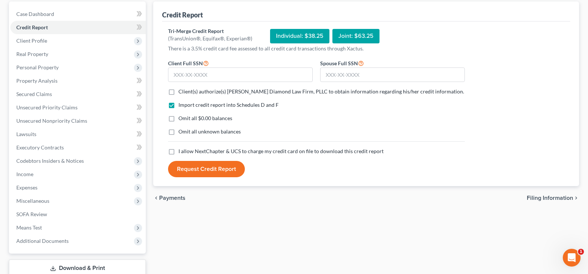
scroll to position [9, 0]
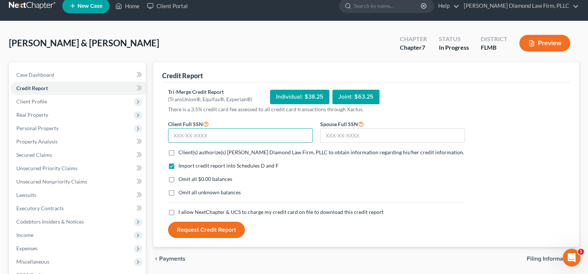
click at [233, 136] on input "text" at bounding box center [240, 135] width 145 height 15
type input "591-46-8401"
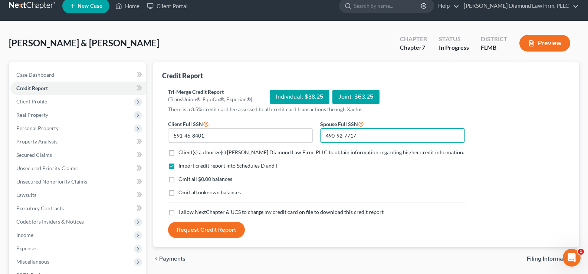
type input "490-92-7717"
click at [178, 153] on label "Client(s) authorize(s) [PERSON_NAME] Diamond Law Firm, PLLC to obtain informati…" at bounding box center [321, 152] width 286 height 7
click at [181, 153] on input "Client(s) authorize(s) [PERSON_NAME] Diamond Law Firm, PLLC to obtain informati…" at bounding box center [183, 151] width 5 height 5
checkbox input "true"
click at [178, 214] on label "I allow NextChapter & UCS to charge my credit card on file to download this cre…" at bounding box center [280, 212] width 205 height 7
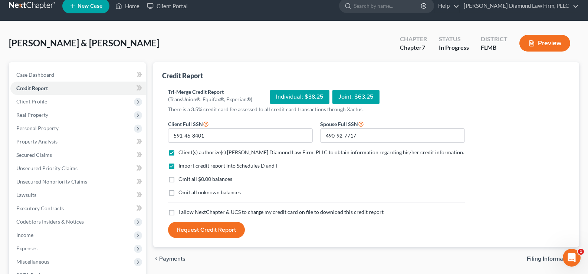
click at [181, 213] on input "I allow NextChapter & UCS to charge my credit card on file to download this cre…" at bounding box center [183, 211] width 5 height 5
checkbox input "true"
click at [209, 232] on button "Request Credit Report" at bounding box center [206, 230] width 77 height 16
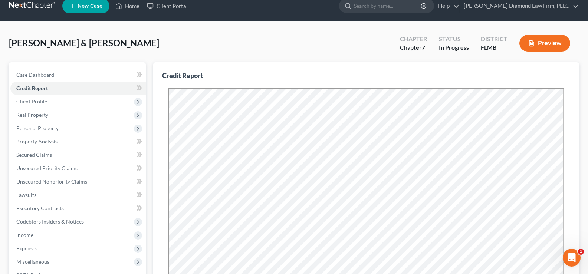
scroll to position [0, 0]
click at [34, 155] on span "Secured Claims" at bounding box center [34, 155] width 36 height 6
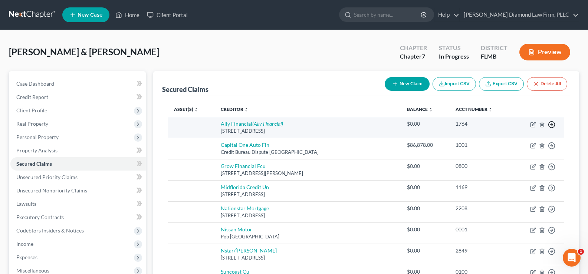
click at [552, 125] on icon "button" at bounding box center [551, 124] width 7 height 7
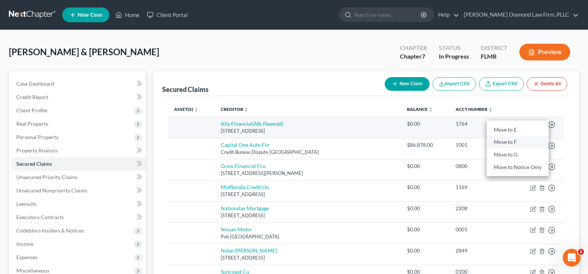
click at [516, 142] on link "Move to F" at bounding box center [518, 142] width 62 height 13
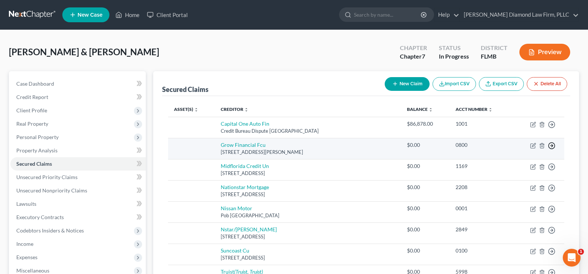
click at [551, 128] on icon "button" at bounding box center [551, 124] width 7 height 7
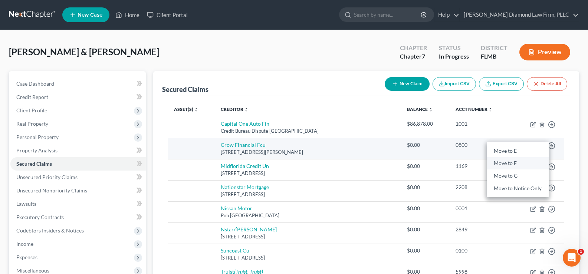
click at [510, 163] on link "Move to F" at bounding box center [518, 163] width 62 height 13
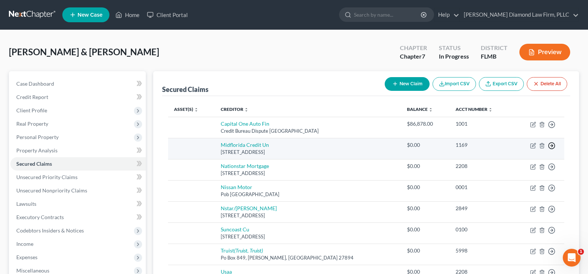
click at [552, 125] on line "button" at bounding box center [552, 125] width 3 height 0
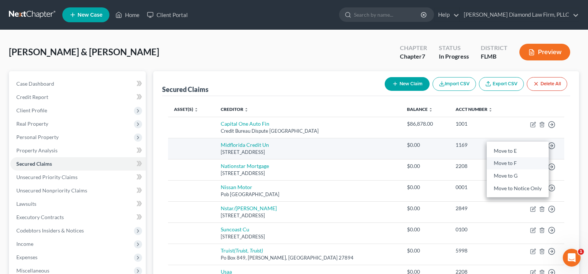
click at [510, 164] on link "Move to F" at bounding box center [518, 163] width 62 height 13
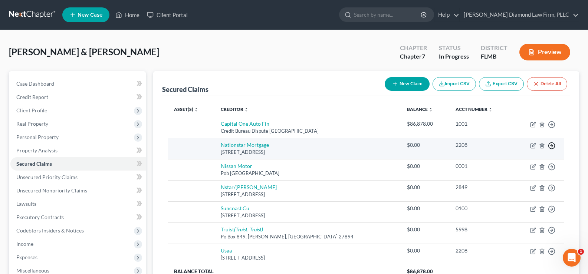
click at [553, 126] on polyline "button" at bounding box center [552, 125] width 1 height 3
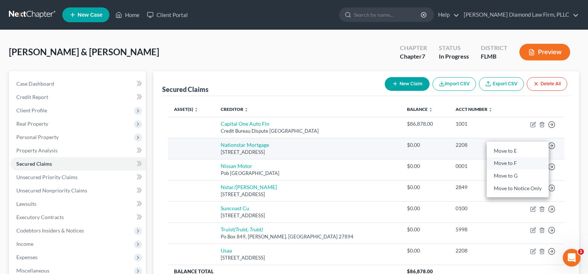
click at [518, 164] on link "Move to F" at bounding box center [518, 163] width 62 height 13
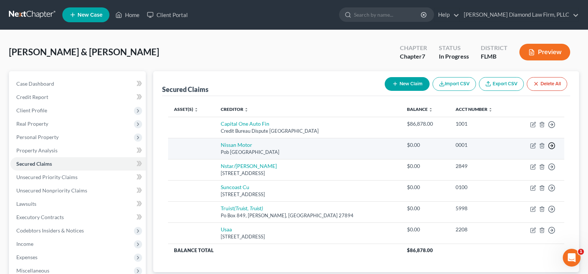
click at [551, 128] on icon "button" at bounding box center [551, 124] width 7 height 7
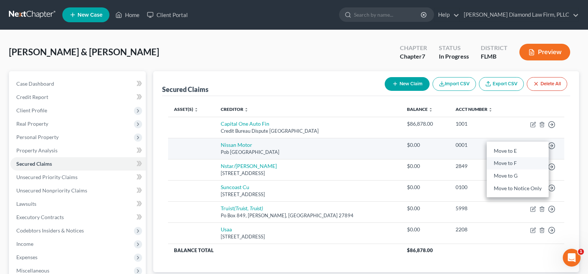
click at [517, 161] on link "Move to F" at bounding box center [518, 163] width 62 height 13
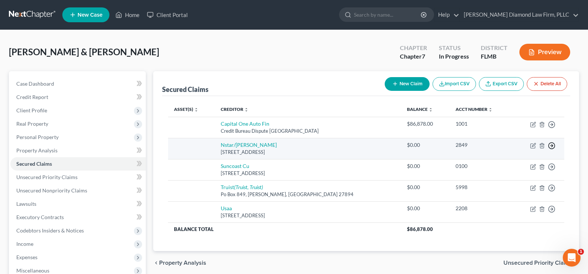
click at [553, 128] on icon "button" at bounding box center [551, 124] width 7 height 7
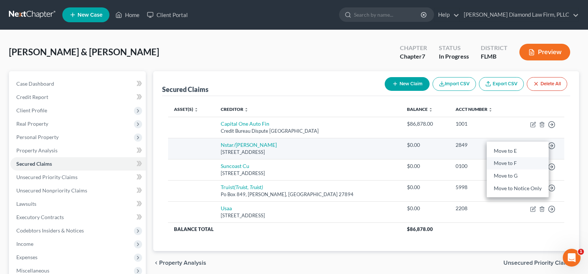
click at [514, 163] on link "Move to F" at bounding box center [518, 163] width 62 height 13
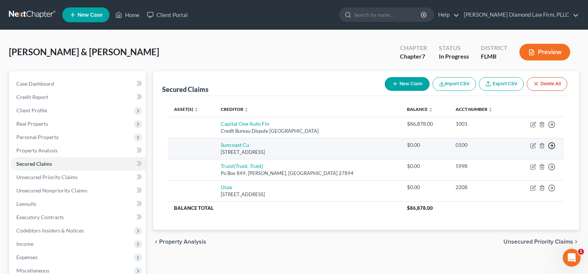
click at [552, 128] on icon "button" at bounding box center [551, 124] width 7 height 7
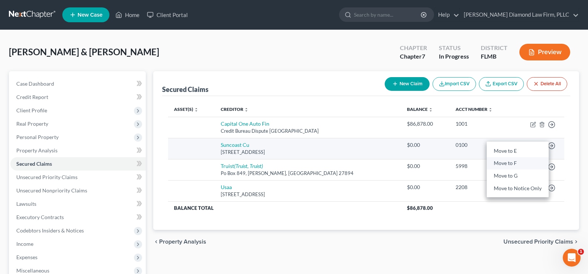
click at [517, 163] on link "Move to F" at bounding box center [518, 163] width 62 height 13
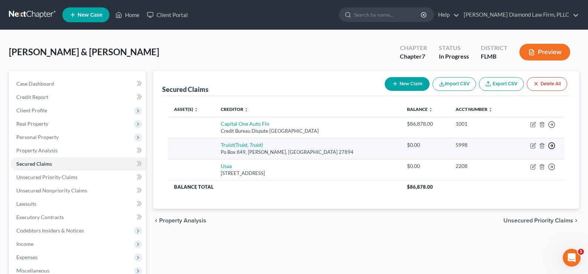
click at [553, 125] on line "button" at bounding box center [552, 125] width 3 height 0
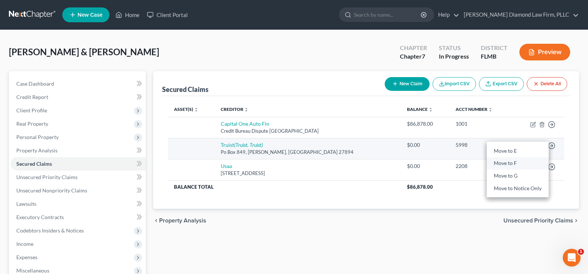
click at [509, 165] on link "Move to F" at bounding box center [518, 163] width 62 height 13
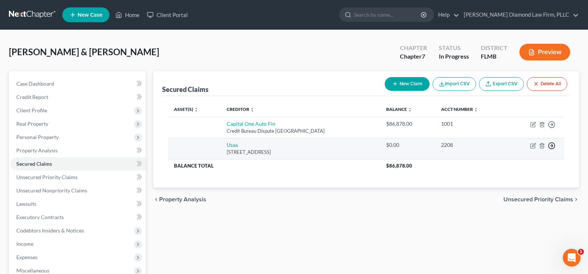
click at [553, 125] on line "button" at bounding box center [552, 125] width 3 height 0
click at [518, 164] on link "Move to F" at bounding box center [518, 163] width 62 height 13
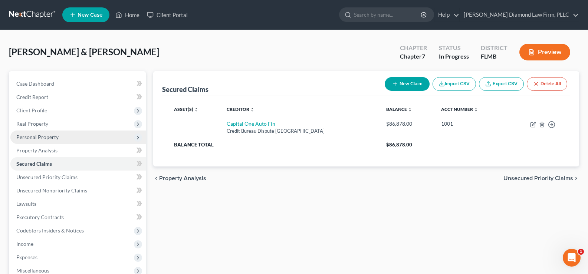
click at [59, 138] on span "Personal Property" at bounding box center [77, 137] width 135 height 13
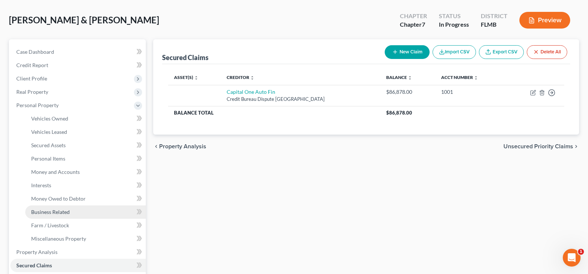
scroll to position [111, 0]
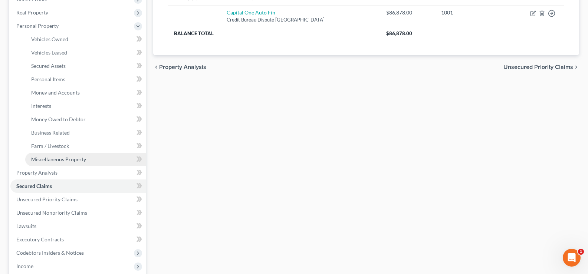
click at [67, 163] on link "Miscellaneous Property" at bounding box center [85, 159] width 121 height 13
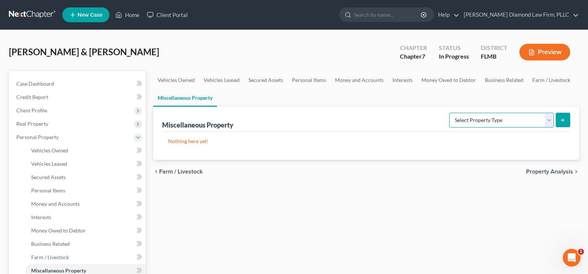
click at [526, 119] on select "Select Property Type Assigned for Creditor Benefit [DATE] Holding for Another N…" at bounding box center [501, 120] width 105 height 15
select select "transferred"
click at [449, 113] on select "Select Property Type Assigned for Creditor Benefit [DATE] Holding for Another N…" at bounding box center [501, 120] width 105 height 15
click at [567, 118] on button "submit" at bounding box center [563, 120] width 14 height 14
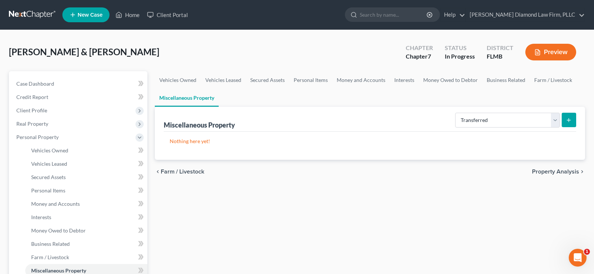
select select "Ordinary ([DATE])"
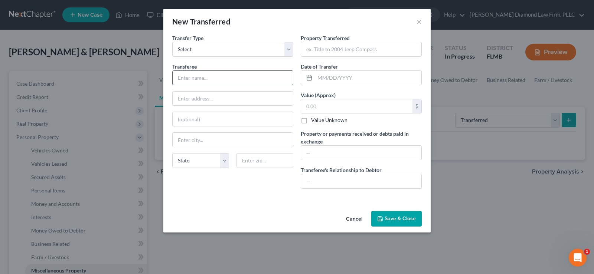
click at [256, 75] on input "text" at bounding box center [233, 78] width 120 height 14
click at [226, 77] on input "text" at bounding box center [233, 78] width 120 height 14
type input "[PERSON_NAME]"
type input "[STREET_ADDRESS]"
type input "65770"
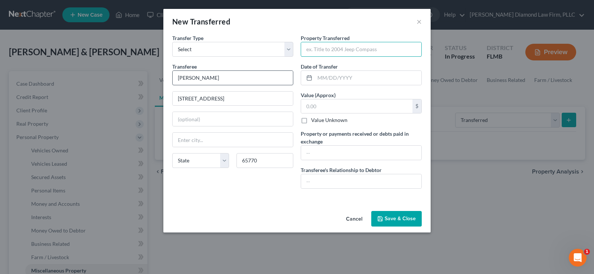
type input "[GEOGRAPHIC_DATA]"
click at [197, 156] on select "State [US_STATE] AK AR AZ CA CO CT DE DC [GEOGRAPHIC_DATA] [GEOGRAPHIC_DATA] GU…" at bounding box center [200, 160] width 57 height 15
select select "26"
click at [172, 153] on select "State [US_STATE] AK AR AZ CA CO CT DE DC [GEOGRAPHIC_DATA] [GEOGRAPHIC_DATA] GU…" at bounding box center [200, 160] width 57 height 15
click at [356, 45] on input "text" at bounding box center [361, 49] width 120 height 14
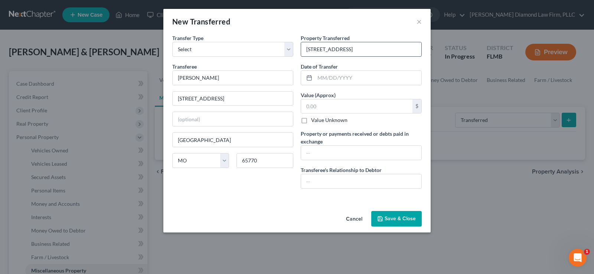
type input "[STREET_ADDRESS]"
type input "[DATE]"
click at [344, 106] on input "text" at bounding box center [356, 106] width 111 height 14
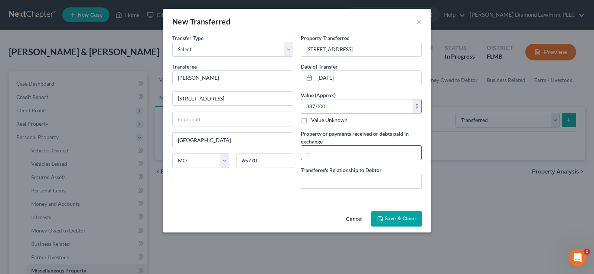
type input "387,000"
click at [314, 152] on input "text" at bounding box center [361, 153] width 120 height 14
click at [376, 153] on input "Sold for $387100. Debtors recieved proceeds of" at bounding box center [361, 153] width 120 height 14
type input "Sold for $387100. Debtors received proceeds of"
click at [373, 183] on input "text" at bounding box center [361, 181] width 120 height 14
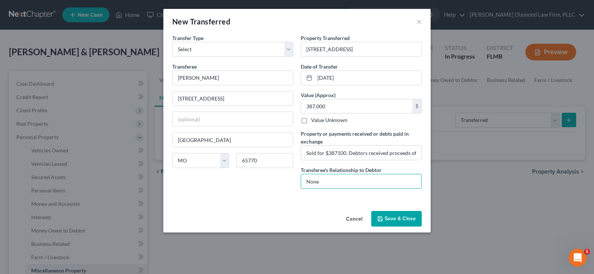
type input "None"
click at [394, 217] on button "Save & Close" at bounding box center [396, 219] width 50 height 16
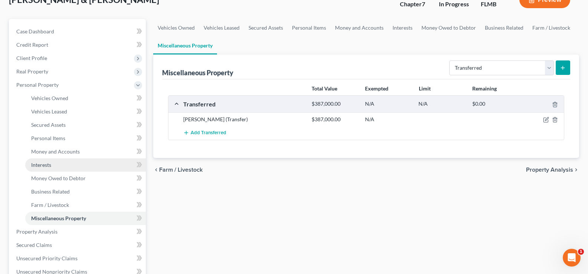
scroll to position [111, 0]
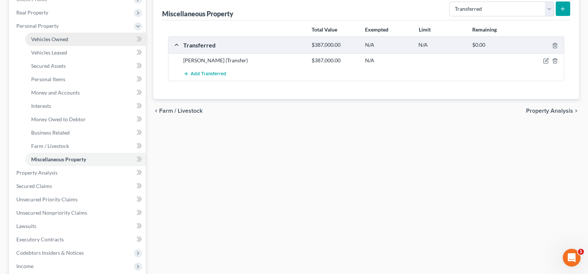
click at [65, 42] on span "Vehicles Owned" at bounding box center [49, 39] width 37 height 6
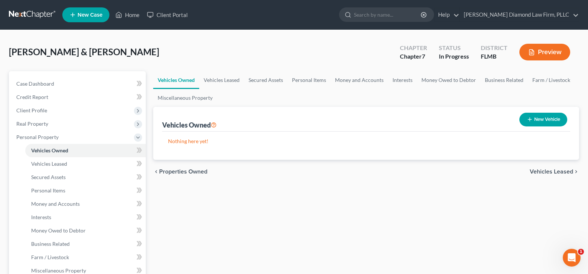
click at [540, 120] on button "New Vehicle" at bounding box center [544, 120] width 48 height 14
select select "0"
select select "2"
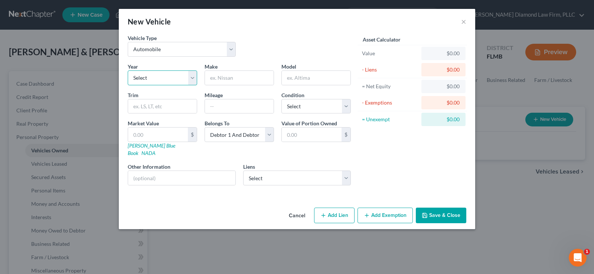
click at [163, 76] on select "Select 2026 2025 2024 2023 2022 2021 2020 2019 2018 2017 2016 2015 2014 2013 20…" at bounding box center [162, 78] width 69 height 15
select select "2"
click at [128, 71] on select "Select 2026 2025 2024 2023 2022 2021 2020 2019 2018 2017 2016 2015 2014 2013 20…" at bounding box center [162, 78] width 69 height 15
click at [223, 80] on input "text" at bounding box center [239, 78] width 69 height 14
type input "Ford"
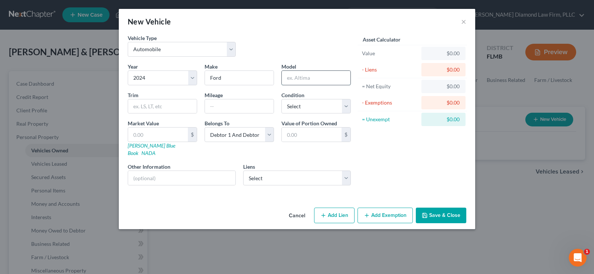
click at [309, 78] on input "text" at bounding box center [316, 78] width 69 height 14
type input "F-350"
type input "Lariat"
type input "19500"
click at [320, 102] on select "Select Excellent Very Good Good Fair Poor" at bounding box center [315, 106] width 69 height 15
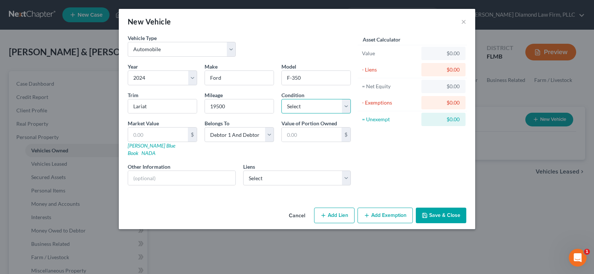
select select "1"
click at [281, 99] on select "Select Excellent Very Good Good Fair Poor" at bounding box center [315, 106] width 69 height 15
click at [151, 146] on link "[PERSON_NAME] Blue Book" at bounding box center [151, 149] width 47 height 14
click at [131, 106] on input "Lariat" at bounding box center [162, 106] width 69 height 14
type input "Super Duty Crew Cab Lariat"
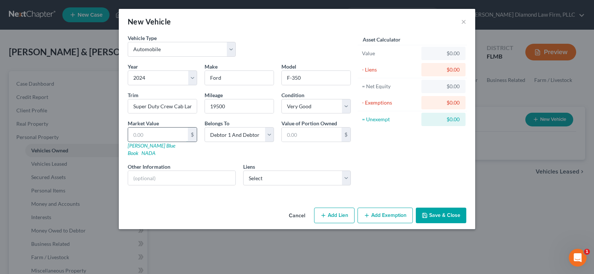
click at [168, 129] on input "text" at bounding box center [158, 135] width 60 height 14
type input "7"
type input "7.00"
type input "76"
type input "76.00"
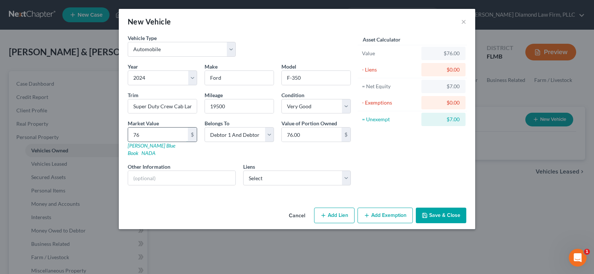
type input "766"
type input "766.00"
type input "7660"
type input "7,660.00"
type input "7,6602"
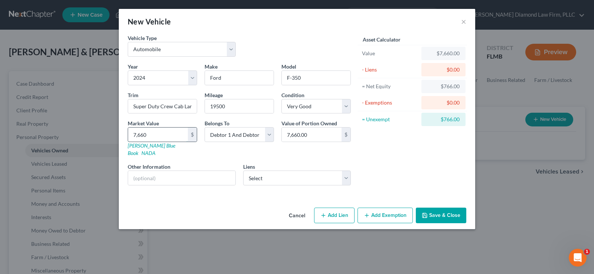
type input "76,602.00"
type input "76,602"
click at [246, 131] on select "Select Debtor 1 Only Debtor 2 Only Debtor 1 And Debtor 2 Only At Least One Of T…" at bounding box center [238, 134] width 69 height 15
select select "0"
click at [204, 127] on select "Select Debtor 1 Only Debtor 2 Only Debtor 1 And Debtor 2 Only At Least One Of T…" at bounding box center [238, 134] width 69 height 15
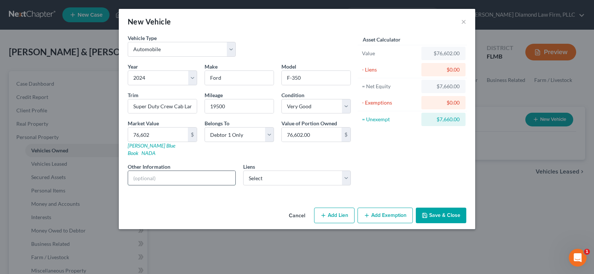
click at [156, 171] on input "text" at bounding box center [181, 178] width 107 height 14
type input "Valuation per [DOMAIN_NAME], private party"
click at [311, 171] on select "Select Capital One Auto Fin - $86,878.00" at bounding box center [297, 178] width 108 height 15
select select "45"
select select "0"
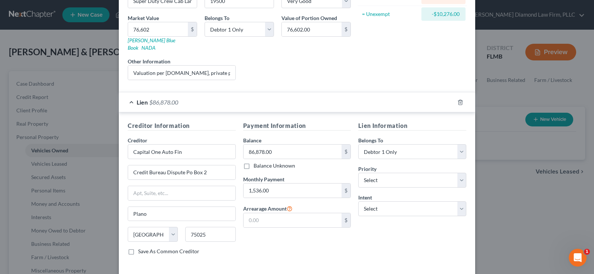
scroll to position [111, 0]
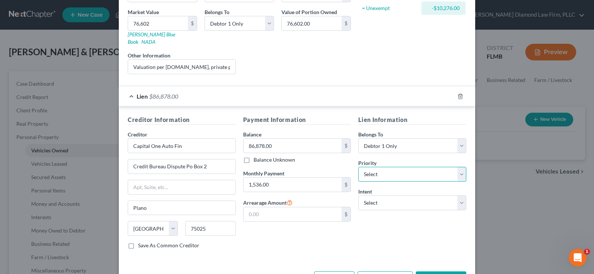
click at [397, 171] on select "Select 1st 2nd 3rd 4th 5th 6th 7th 8th 9th 10th 11th 12th 13th 14th 15th 16th 1…" at bounding box center [412, 174] width 108 height 15
select select "0"
click at [358, 167] on select "Select 1st 2nd 3rd 4th 5th 6th 7th 8th 9th 10th 11th 12th 13th 14th 15th 16th 1…" at bounding box center [412, 174] width 108 height 15
click at [406, 198] on select "Select Surrender Redeem Reaffirm Avoid Other" at bounding box center [412, 203] width 108 height 15
select select "2"
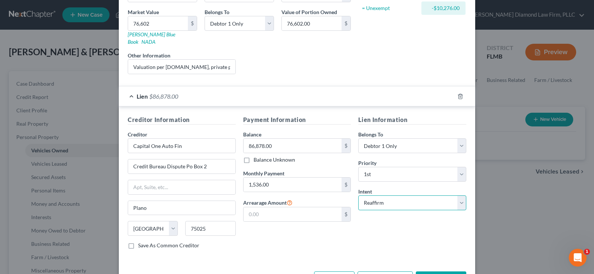
click at [358, 196] on select "Select Surrender Redeem Reaffirm Avoid Other" at bounding box center [412, 203] width 108 height 15
click at [292, 178] on input "1,536.00" at bounding box center [292, 185] width 98 height 14
click at [284, 180] on input "1,536.00" at bounding box center [292, 185] width 98 height 14
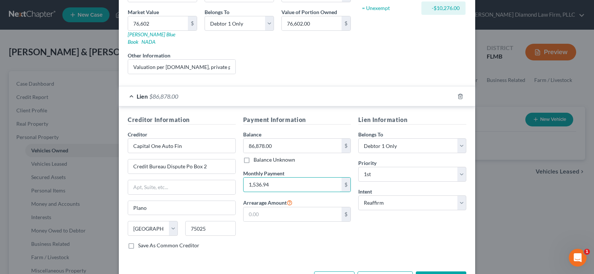
scroll to position [132, 0]
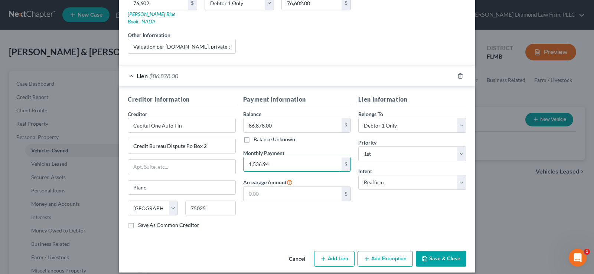
type input "1,536.94"
click at [437, 253] on button "Save & Close" at bounding box center [441, 259] width 50 height 16
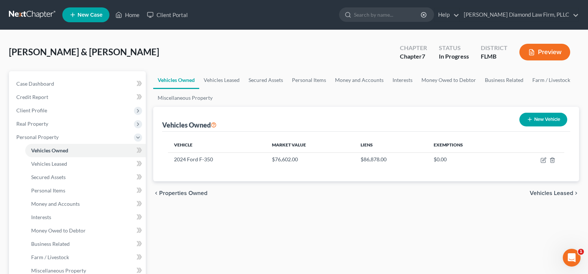
click at [541, 117] on button "New Vehicle" at bounding box center [544, 120] width 48 height 14
select select "0"
select select "2"
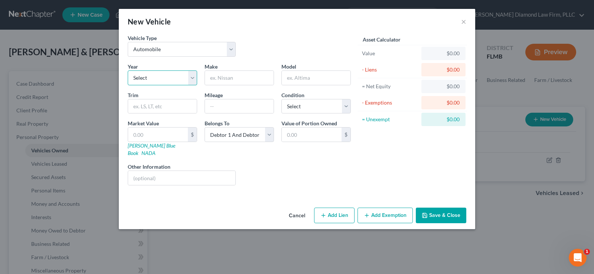
click at [172, 75] on select "Select 2026 2025 2024 2023 2022 2021 2020 2019 2018 2017 2016 2015 2014 2013 20…" at bounding box center [162, 78] width 69 height 15
select select "7"
click at [128, 71] on select "Select 2026 2025 2024 2023 2022 2021 2020 2019 2018 2017 2016 2015 2014 2013 20…" at bounding box center [162, 78] width 69 height 15
click at [216, 77] on input "text" at bounding box center [239, 78] width 69 height 14
type input "Jeep"
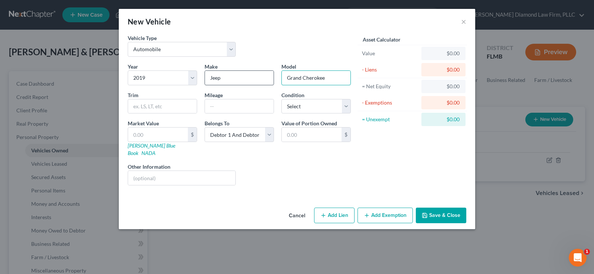
type input "Grand Cherokee"
type input "X Limited"
type input "150000"
click at [294, 111] on select "Select Excellent Very Good Good Fair Poor" at bounding box center [315, 106] width 69 height 15
select select "2"
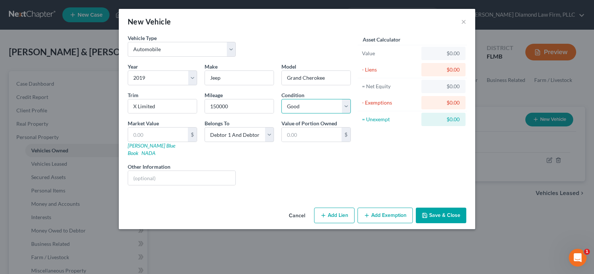
click at [281, 99] on select "Select Excellent Very Good Good Fair Poor" at bounding box center [315, 106] width 69 height 15
click at [152, 147] on link "[PERSON_NAME] Blue Book" at bounding box center [151, 149] width 47 height 14
click at [138, 132] on input "text" at bounding box center [158, 135] width 60 height 14
type input "1"
type input "1.00"
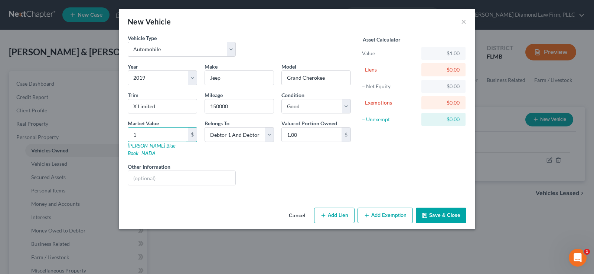
type input "16"
type input "16.00"
type input "163"
type input "163.00"
type input "1634"
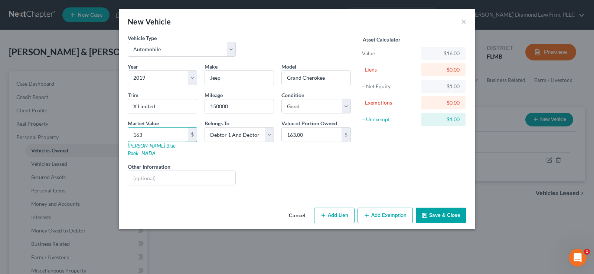
type input "1,634.00"
type input "1,6341"
type input "16,341.00"
type input "16,341"
click at [233, 135] on select "Select Debtor 1 Only Debtor 2 Only Debtor 1 And Debtor 2 Only At Least One Of T…" at bounding box center [238, 134] width 69 height 15
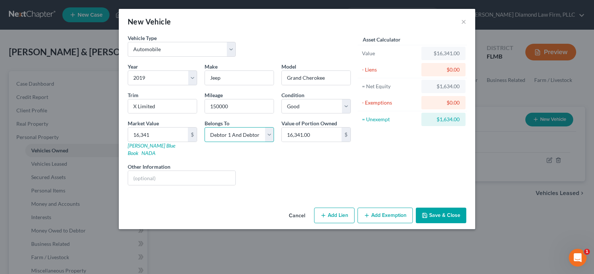
select select "0"
click at [204, 127] on select "Select Debtor 1 Only Debtor 2 Only Debtor 1 And Debtor 2 Only At Least One Of T…" at bounding box center [238, 134] width 69 height 15
click at [175, 175] on input "text" at bounding box center [181, 178] width 107 height 14
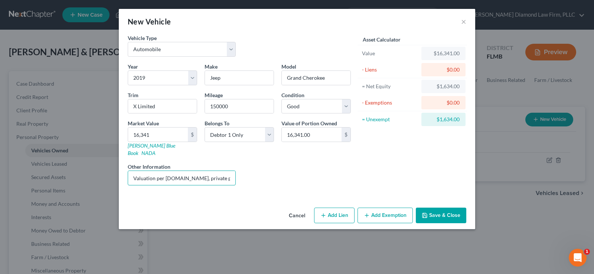
type input "Valuation per [DOMAIN_NAME], private party"
click at [343, 208] on button "Add Lien" at bounding box center [334, 216] width 40 height 16
select select "0"
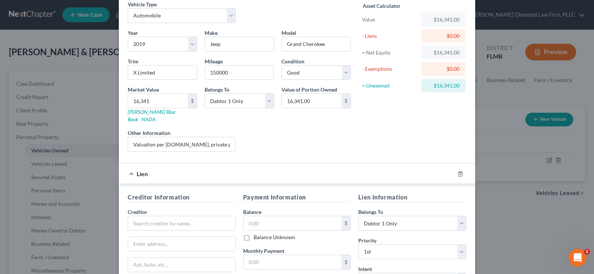
scroll to position [74, 0]
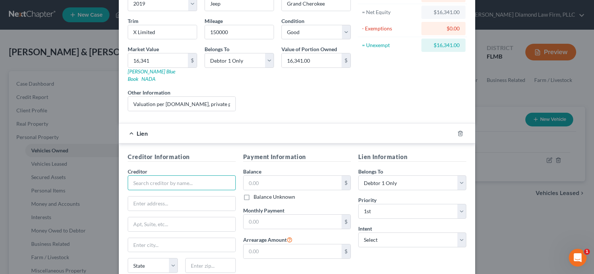
click at [172, 176] on input "text" at bounding box center [182, 183] width 108 height 15
type input "Revco Solutions"
type input "PO Box 2589"
type input "43216"
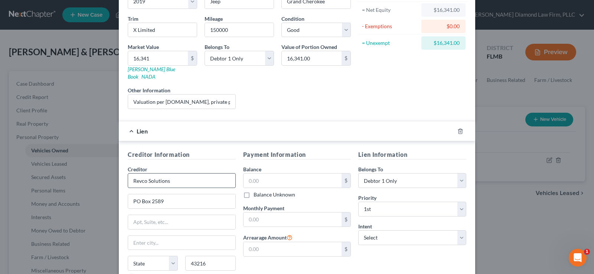
type input "Columbus"
select select "36"
click at [268, 175] on input "text" at bounding box center [292, 181] width 98 height 14
click at [276, 174] on input "text" at bounding box center [292, 181] width 98 height 14
type input "22,800"
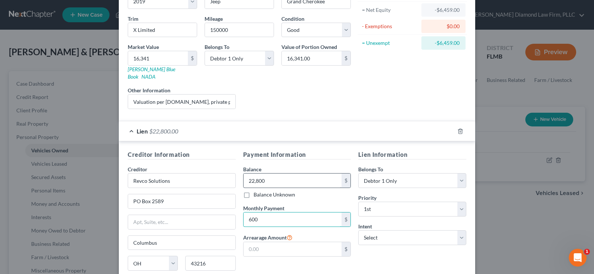
type input "600"
click at [409, 230] on select "Select Surrender Redeem Reaffirm Avoid Other" at bounding box center [412, 237] width 108 height 15
select select "2"
click at [358, 230] on select "Select Surrender Redeem Reaffirm Avoid Other" at bounding box center [412, 237] width 108 height 15
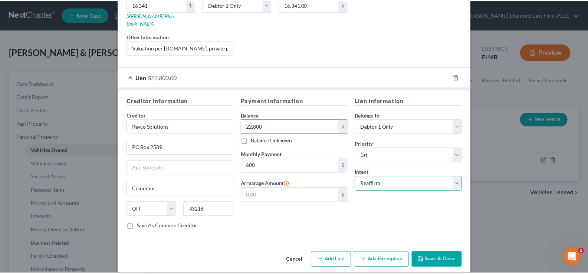
scroll to position [132, 0]
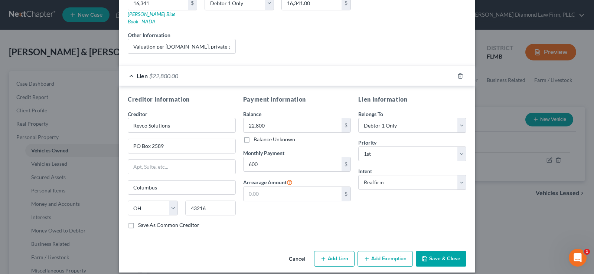
click at [439, 251] on button "Save & Close" at bounding box center [441, 259] width 50 height 16
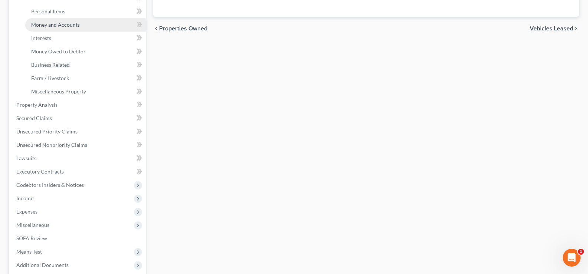
scroll to position [186, 0]
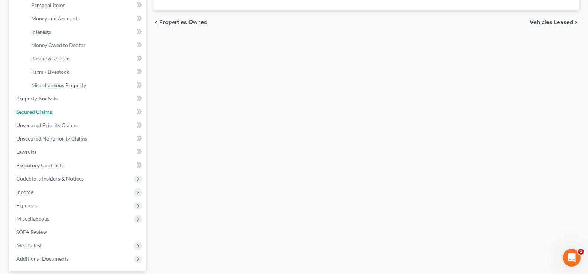
drag, startPoint x: 55, startPoint y: 110, endPoint x: 427, endPoint y: 204, distance: 384.2
click at [55, 110] on link "Secured Claims" at bounding box center [77, 111] width 135 height 13
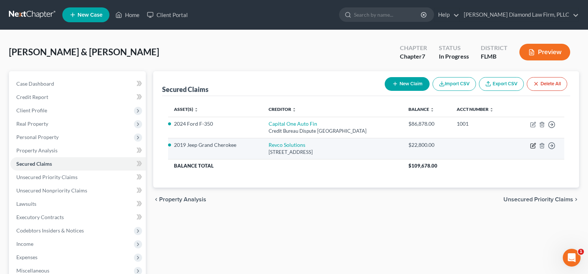
click at [534, 147] on icon "button" at bounding box center [533, 146] width 6 height 6
select select "36"
select select "4"
select select "2"
select select "0"
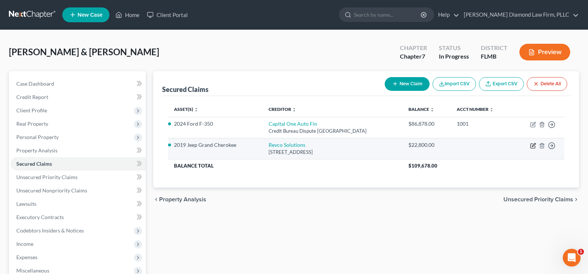
select select "0"
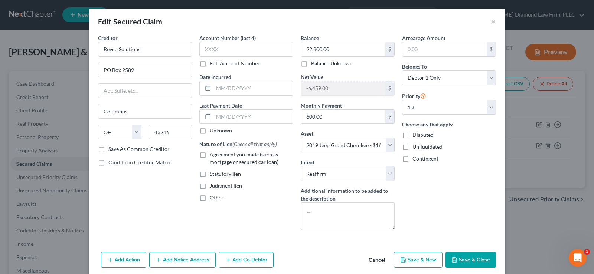
click at [210, 154] on label "Agreement you made (such as mortgage or secured car loan)" at bounding box center [251, 158] width 83 height 15
click at [213, 154] on input "Agreement you made (such as mortgage or secured car loan)" at bounding box center [215, 153] width 5 height 5
checkbox input "true"
click at [225, 46] on input "text" at bounding box center [246, 49] width 94 height 15
click at [210, 63] on label "Full Account Number" at bounding box center [235, 63] width 50 height 7
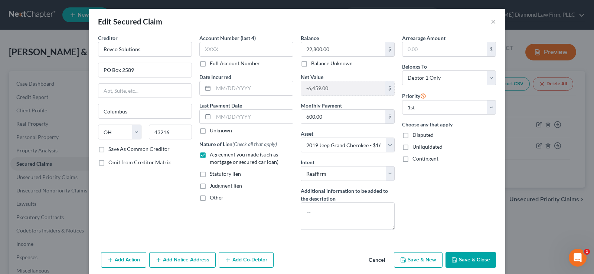
click at [213, 63] on input "Full Account Number" at bounding box center [215, 62] width 5 height 5
click at [211, 49] on input "text" at bounding box center [246, 49] width 94 height 15
type input "22-44616784"
type input "[DATE]"
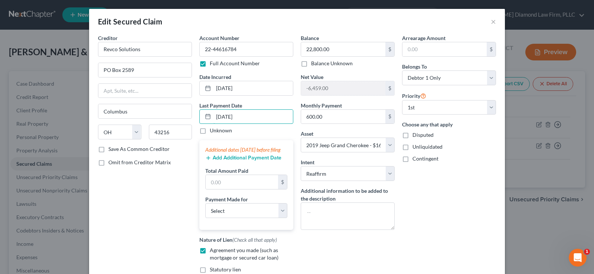
type input "[DATE]"
click at [241, 161] on button "Add Additional Payment Date" at bounding box center [243, 158] width 76 height 6
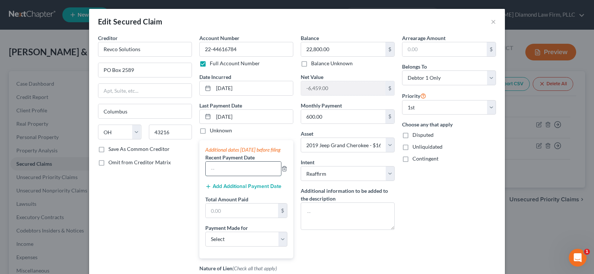
click at [232, 176] on input "text" at bounding box center [243, 169] width 75 height 14
type input "[DATE]"
click at [236, 190] on button "Add Additional Payment Date" at bounding box center [243, 187] width 76 height 6
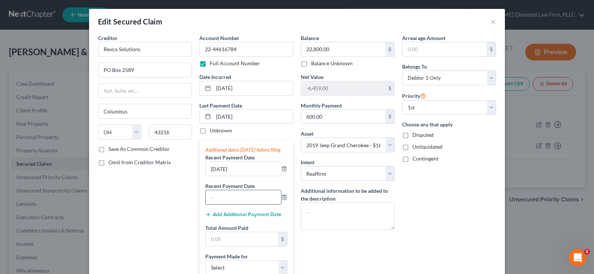
click at [230, 204] on input "text" at bounding box center [243, 197] width 75 height 14
type input "[DATE]"
click at [242, 246] on input "text" at bounding box center [242, 239] width 72 height 14
drag, startPoint x: 249, startPoint y: 211, endPoint x: 202, endPoint y: 205, distance: 47.5
click at [205, 205] on div "[DATE]" at bounding box center [243, 197] width 76 height 15
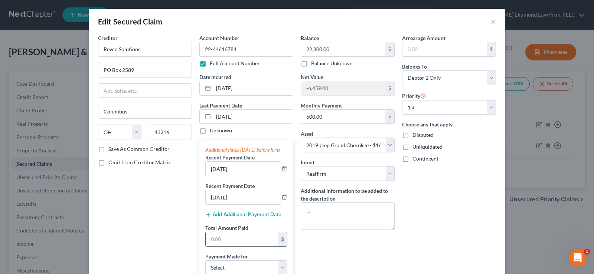
click at [233, 246] on input "text" at bounding box center [242, 239] width 72 height 14
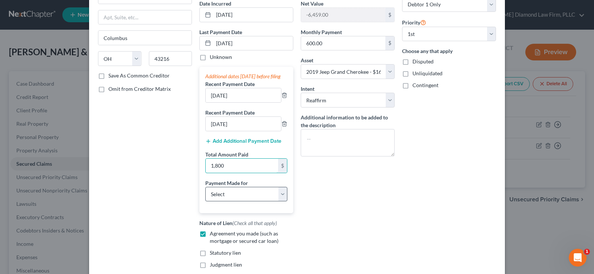
scroll to position [74, 0]
type input "1,800"
click at [217, 201] on select "Select Car Credit Card Loan Repayment Mortgage Other Suppliers Or Vendors" at bounding box center [246, 193] width 82 height 15
select select "0"
click at [205, 193] on select "Select Car Credit Card Loan Repayment Mortgage Other Suppliers Or Vendors" at bounding box center [246, 193] width 82 height 15
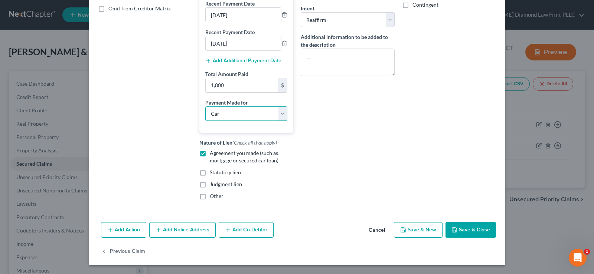
scroll to position [161, 0]
click at [168, 232] on button "Add Notice Address" at bounding box center [182, 230] width 66 height 16
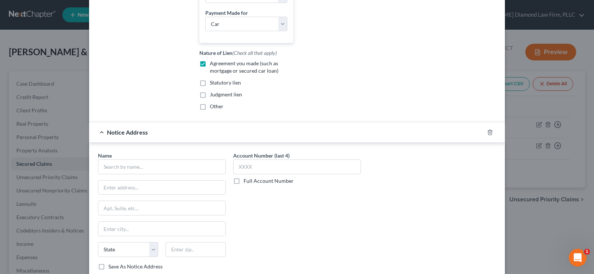
scroll to position [273, 0]
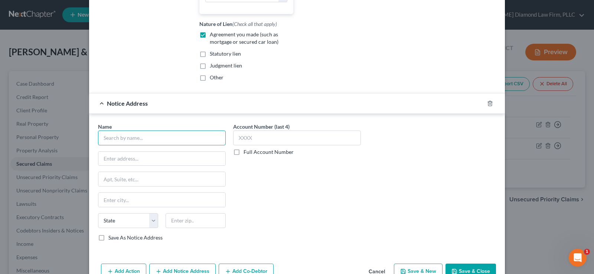
click at [137, 145] on input "text" at bounding box center [162, 138] width 128 height 15
type input "Revco Solutions"
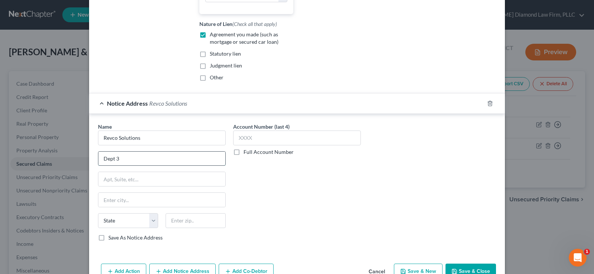
type input "Dept 3"
type input "PO Box 1280"
type input "19456"
type input "Oaks"
select select "39"
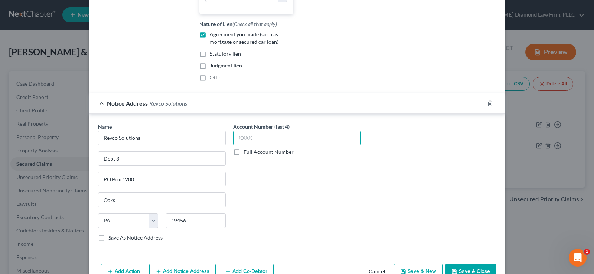
click at [298, 143] on input "text" at bounding box center [297, 138] width 128 height 15
click at [281, 145] on input "text" at bounding box center [297, 138] width 128 height 15
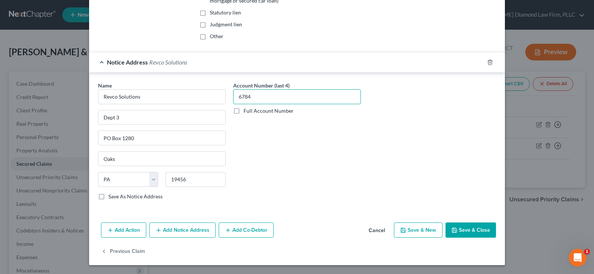
scroll to position [321, 0]
type input "6784"
click at [466, 231] on button "Save & Close" at bounding box center [470, 231] width 50 height 16
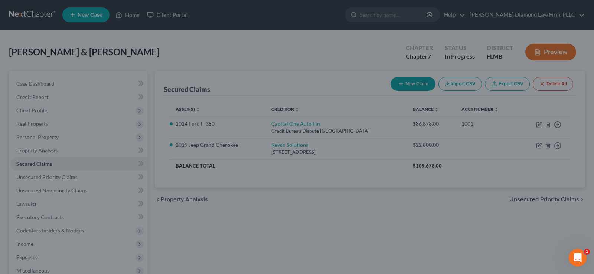
select select "4"
type input "0"
type input "1,800.00"
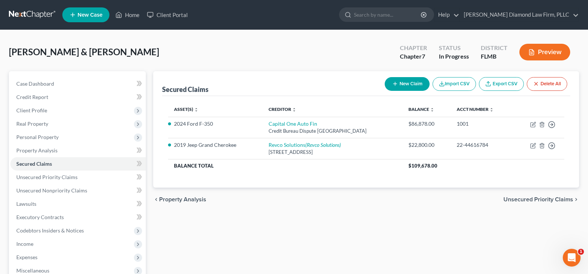
click at [398, 83] on button "New Claim" at bounding box center [407, 84] width 45 height 14
select select "2"
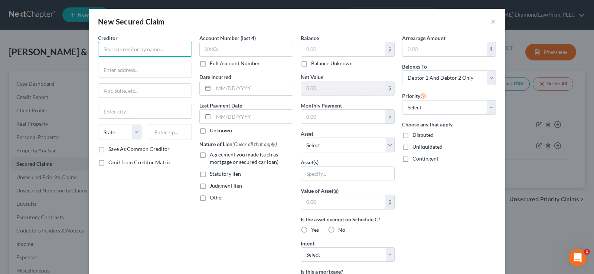
click at [145, 53] on input "text" at bounding box center [145, 49] width 94 height 15
click at [491, 21] on button "×" at bounding box center [493, 21] width 5 height 9
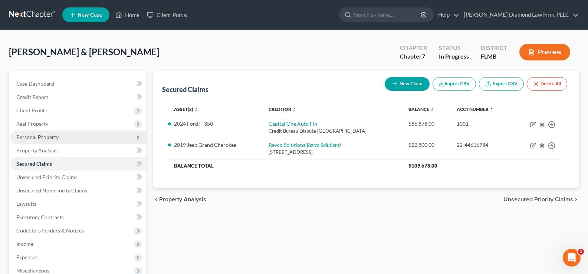
click at [52, 139] on span "Personal Property" at bounding box center [37, 137] width 42 height 6
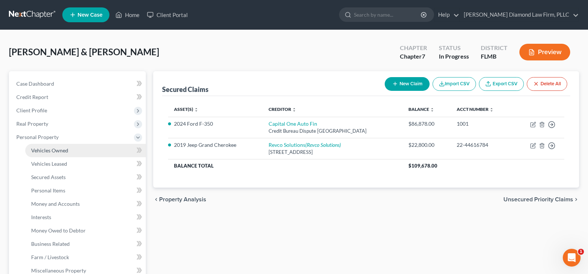
click at [85, 151] on link "Vehicles Owned" at bounding box center [85, 150] width 121 height 13
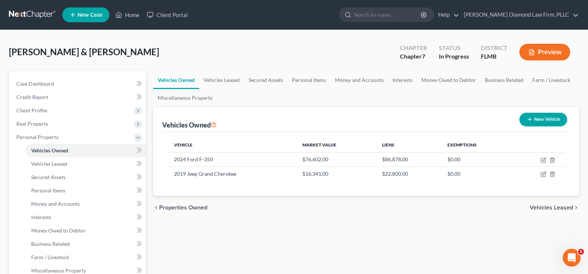
click at [545, 116] on button "New Vehicle" at bounding box center [544, 120] width 48 height 14
select select "0"
select select "2"
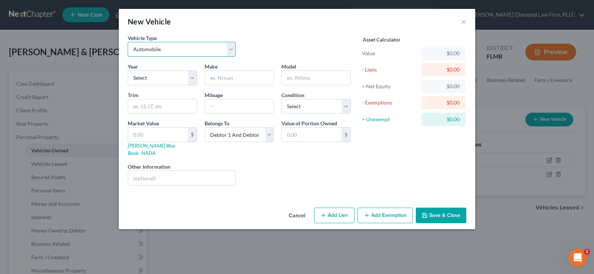
click at [185, 46] on select "Select Automobile Truck Trailer Watercraft Aircraft Motor Home Atv Other Vehicle" at bounding box center [182, 49] width 108 height 15
select select "7"
click at [128, 42] on select "Select Automobile Truck Trailer Watercraft Aircraft Motor Home Atv Other Vehicle" at bounding box center [182, 49] width 108 height 15
click at [153, 72] on select "Select 2026 2025 2024 2023 2022 2021 2020 2019 2018 2017 2016 2015 2014 2013 20…" at bounding box center [162, 78] width 69 height 15
select select "11"
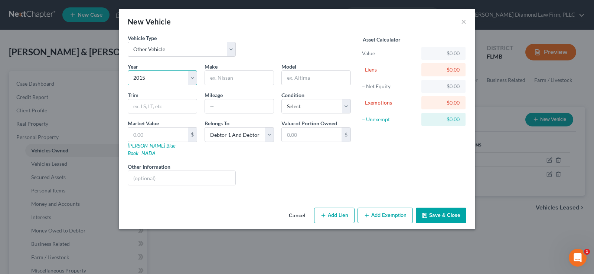
click at [128, 71] on select "Select 2026 2025 2024 2023 2022 2021 2020 2019 2018 2017 2016 2015 2014 2013 20…" at bounding box center [162, 78] width 69 height 15
click at [230, 74] on input "text" at bounding box center [239, 78] width 69 height 14
type input "Harley Davidson"
type input "Street Glide"
type input "CVO"
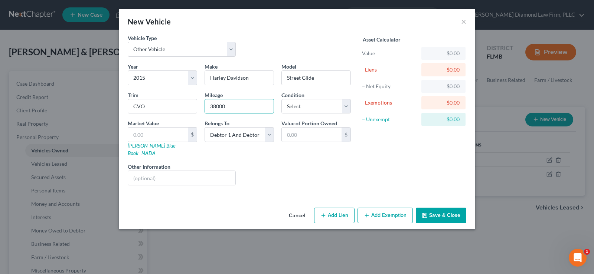
type input "38000"
click at [309, 108] on select "Select Excellent Very Good Good Fair Poor" at bounding box center [315, 106] width 69 height 15
click at [281, 99] on select "Select Excellent Very Good Good Fair Poor" at bounding box center [315, 106] width 69 height 15
click at [232, 137] on select "Select Debtor 1 Only Debtor 2 Only Debtor 1 And Debtor 2 Only At Least One Of T…" at bounding box center [238, 134] width 69 height 15
click at [204, 127] on select "Select Debtor 1 Only Debtor 2 Only Debtor 1 And Debtor 2 Only At Least One Of T…" at bounding box center [238, 134] width 69 height 15
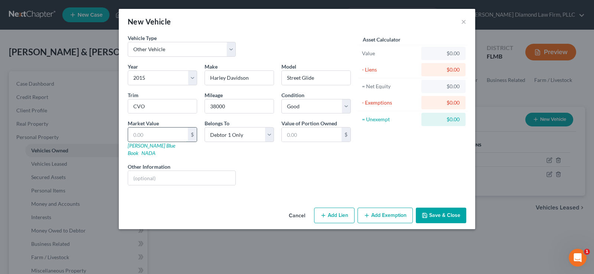
click at [168, 139] on input "text" at bounding box center [158, 135] width 60 height 14
click at [144, 147] on link "[PERSON_NAME] Blue Book" at bounding box center [151, 149] width 47 height 14
click at [170, 129] on input "text" at bounding box center [158, 135] width 60 height 14
click at [156, 172] on input "text" at bounding box center [181, 178] width 107 height 14
click at [387, 208] on button "Add Exemption" at bounding box center [384, 216] width 55 height 16
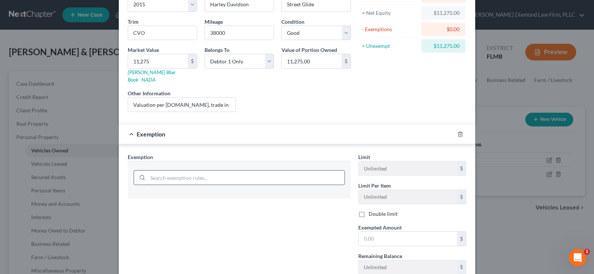
scroll to position [74, 0]
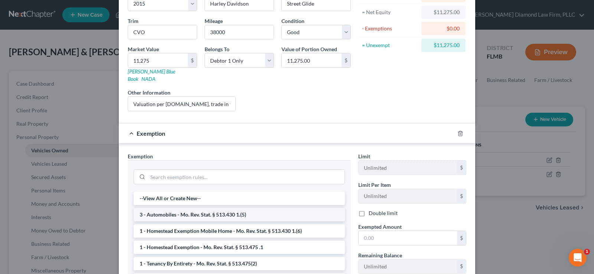
click at [210, 208] on li "3 - Automobiles - Mo. Rev. Stat. § 513.430 1.(5)" at bounding box center [239, 214] width 211 height 13
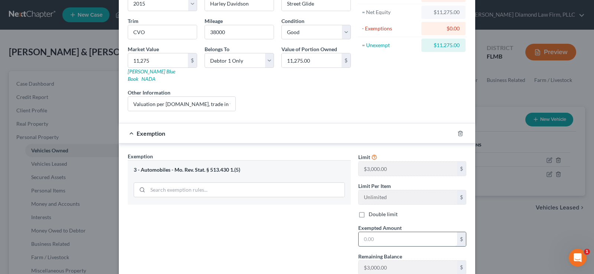
click at [380, 232] on input "text" at bounding box center [407, 239] width 98 height 14
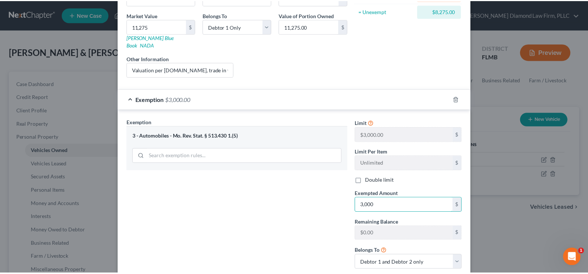
scroll to position [150, 0]
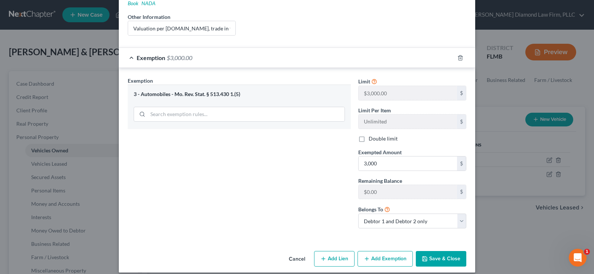
click at [443, 251] on button "Save & Close" at bounding box center [441, 259] width 50 height 16
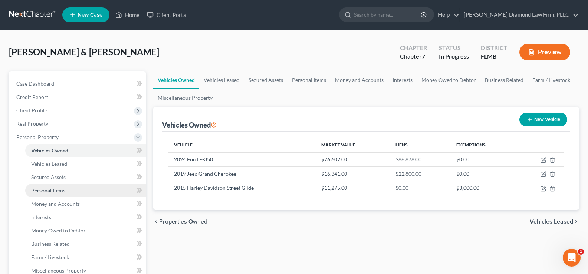
click at [40, 190] on span "Personal Items" at bounding box center [48, 190] width 34 height 6
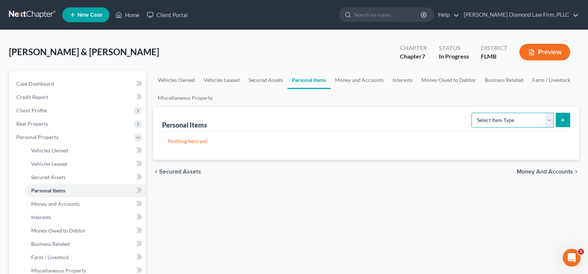
click at [524, 121] on select "Select Item Type Clothing Collectibles Of Value Electronics Firearms Household …" at bounding box center [513, 120] width 82 height 15
click at [472, 113] on select "Select Item Type Clothing Collectibles Of Value Electronics Firearms Household …" at bounding box center [513, 120] width 82 height 15
click at [564, 119] on icon "submit" at bounding box center [563, 120] width 6 height 6
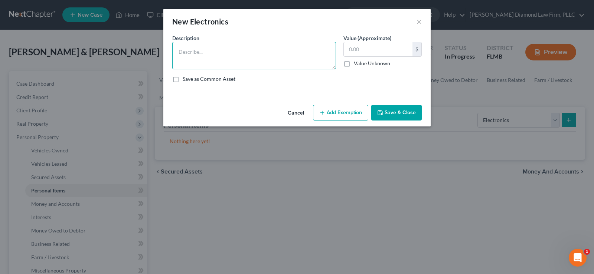
click at [212, 53] on textarea at bounding box center [254, 55] width 164 height 27
click at [395, 111] on button "Save & Close" at bounding box center [396, 113] width 50 height 16
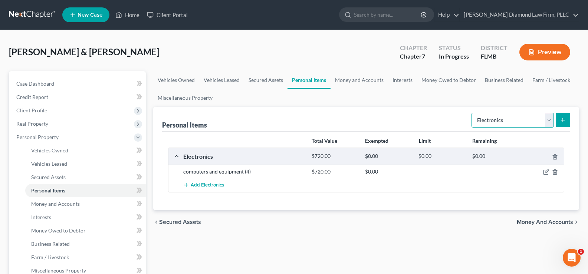
click at [525, 119] on select "Select Item Type Clothing Collectibles Of Value Electronics Firearms Household …" at bounding box center [513, 120] width 82 height 15
click at [472, 113] on select "Select Item Type Clothing Collectibles Of Value Electronics Firearms Household …" at bounding box center [513, 120] width 82 height 15
click at [566, 118] on icon "submit" at bounding box center [563, 120] width 6 height 6
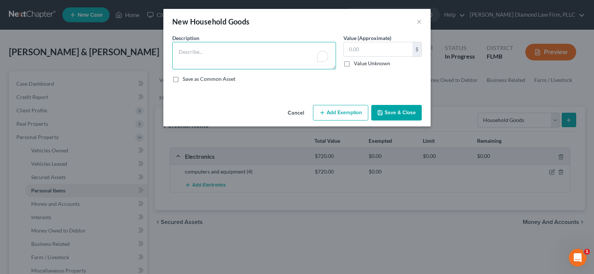
click at [202, 46] on textarea "To enrich screen reader interactions, please activate Accessibility in Grammarl…" at bounding box center [254, 55] width 164 height 27
click at [291, 52] on textarea "Bed, linens, desk, buffet, kitchenware, books, shelf,, home decor" at bounding box center [254, 55] width 164 height 27
click at [369, 52] on input "text" at bounding box center [378, 49] width 69 height 14
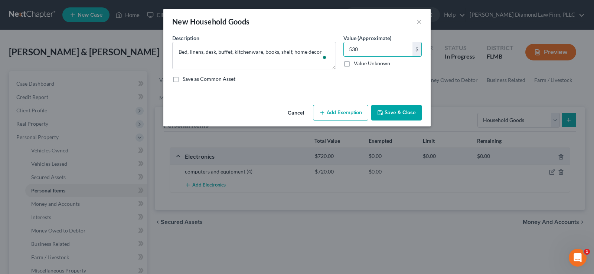
click at [409, 109] on button "Save & Close" at bounding box center [396, 113] width 50 height 16
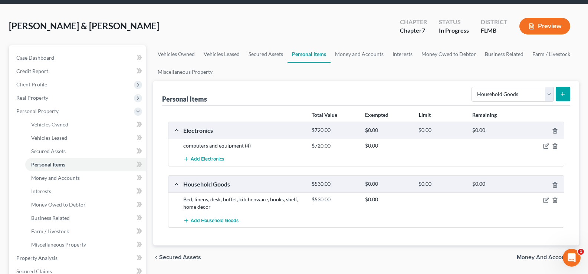
scroll to position [37, 0]
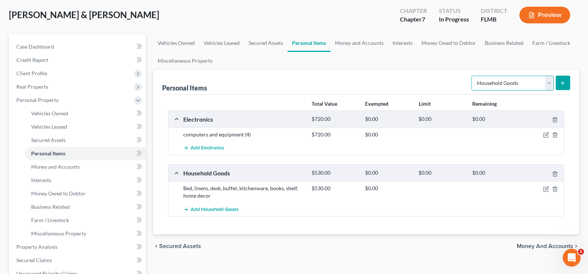
click at [536, 80] on select "Select Item Type Clothing Collectibles Of Value Electronics Firearms Household …" at bounding box center [513, 83] width 82 height 15
click at [472, 76] on select "Select Item Type Clothing Collectibles Of Value Electronics Firearms Household …" at bounding box center [513, 83] width 82 height 15
click at [563, 85] on icon "submit" at bounding box center [563, 83] width 6 height 6
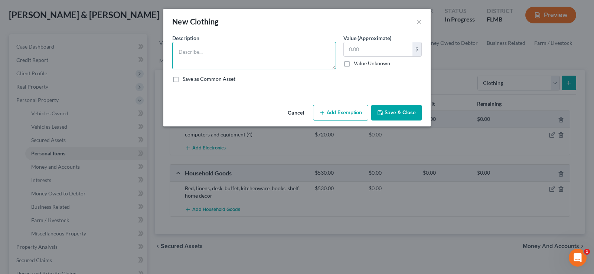
click at [224, 52] on textarea at bounding box center [254, 55] width 164 height 27
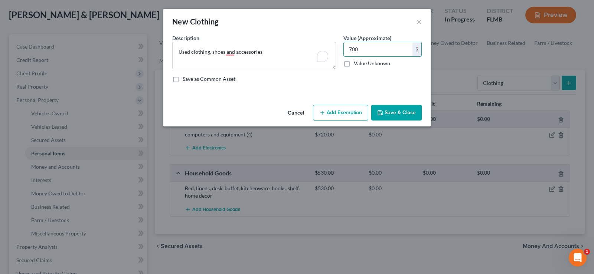
click at [395, 110] on button "Save & Close" at bounding box center [396, 113] width 50 height 16
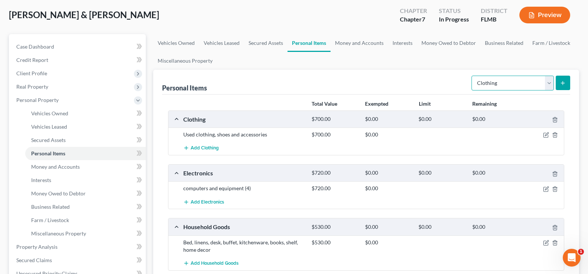
click at [532, 79] on select "Select Item Type Clothing Collectibles Of Value Electronics Firearms Household …" at bounding box center [513, 83] width 82 height 15
click at [472, 76] on select "Select Item Type Clothing Collectibles Of Value Electronics Firearms Household …" at bounding box center [513, 83] width 82 height 15
click at [567, 79] on button "submit" at bounding box center [563, 83] width 14 height 14
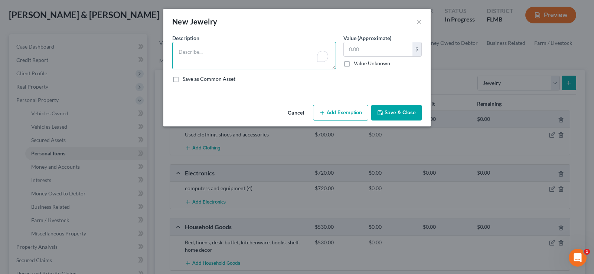
click at [216, 50] on textarea "To enrich screen reader interactions, please activate Accessibility in Grammarl…" at bounding box center [254, 55] width 164 height 27
click at [403, 108] on button "Save & Close" at bounding box center [396, 113] width 50 height 16
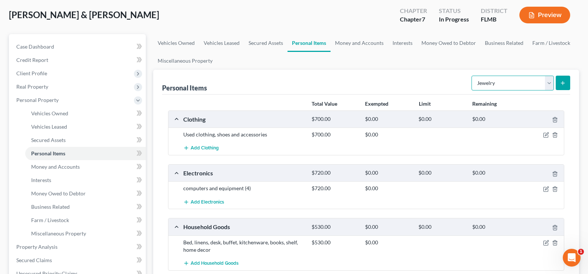
click at [535, 81] on select "Select Item Type Clothing Collectibles Of Value Electronics Firearms Household …" at bounding box center [513, 83] width 82 height 15
click at [472, 76] on select "Select Item Type Clothing Collectibles Of Value Electronics Firearms Household …" at bounding box center [513, 83] width 82 height 15
click at [566, 81] on icon "submit" at bounding box center [563, 83] width 6 height 6
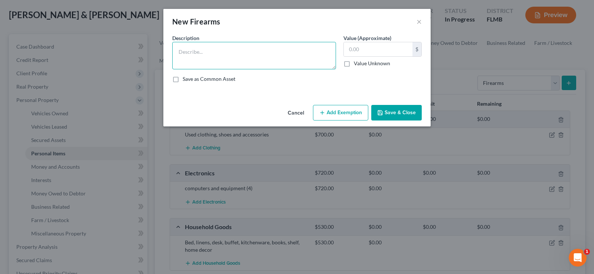
click at [223, 51] on textarea at bounding box center [254, 55] width 164 height 27
click at [402, 114] on button "Save & Close" at bounding box center [396, 113] width 50 height 16
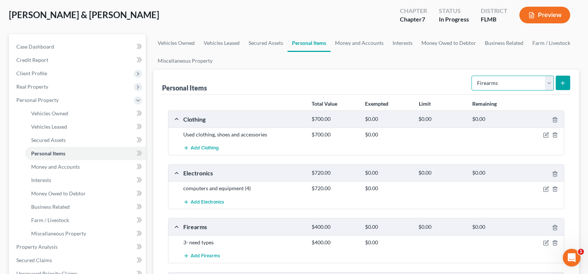
click at [528, 88] on select "Select Item Type Clothing Collectibles Of Value Electronics Firearms Household …" at bounding box center [513, 83] width 82 height 15
click at [472, 76] on select "Select Item Type Clothing Collectibles Of Value Electronics Firearms Household …" at bounding box center [513, 83] width 82 height 15
click at [563, 83] on icon "submit" at bounding box center [563, 83] width 6 height 6
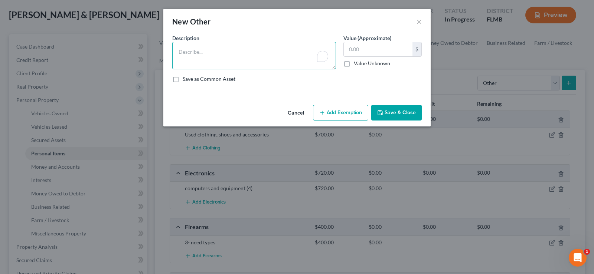
click at [186, 46] on textarea "To enrich screen reader interactions, please activate Accessibility in Grammarl…" at bounding box center [254, 55] width 164 height 27
click at [409, 111] on button "Save & Close" at bounding box center [396, 113] width 50 height 16
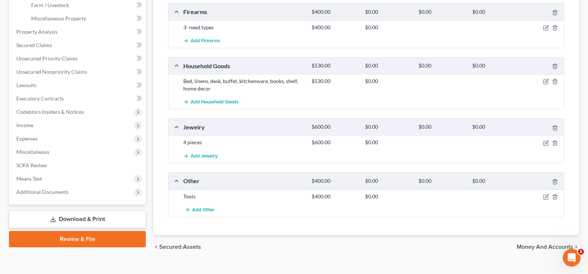
scroll to position [260, 0]
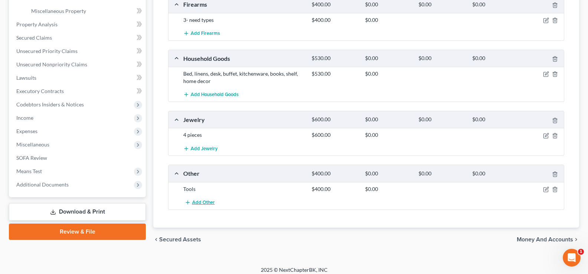
click at [206, 203] on span "Add Other" at bounding box center [203, 203] width 23 height 6
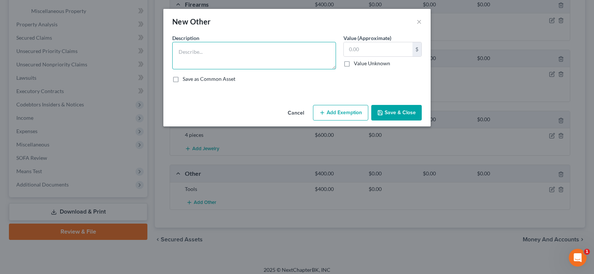
click at [221, 47] on textarea at bounding box center [254, 55] width 164 height 27
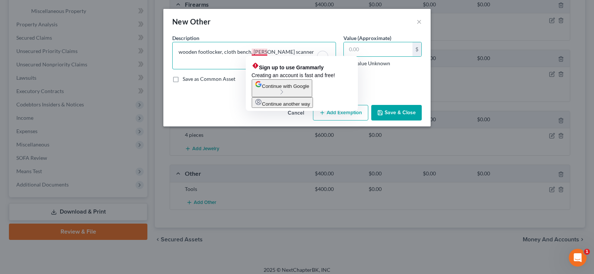
click at [252, 53] on textarea "wooden footlocker, cloth bench, [PERSON_NAME] scanner" at bounding box center [254, 55] width 164 height 27
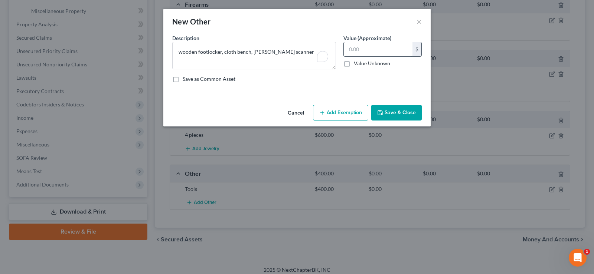
click at [363, 48] on input "text" at bounding box center [378, 49] width 69 height 14
click at [390, 109] on button "Save & Close" at bounding box center [396, 113] width 50 height 16
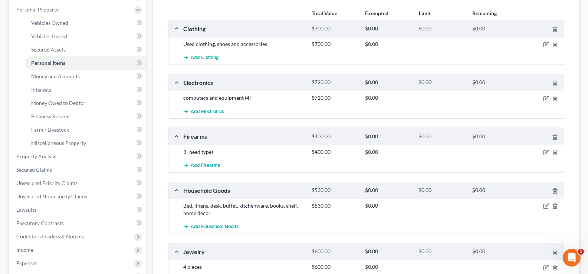
scroll to position [37, 0]
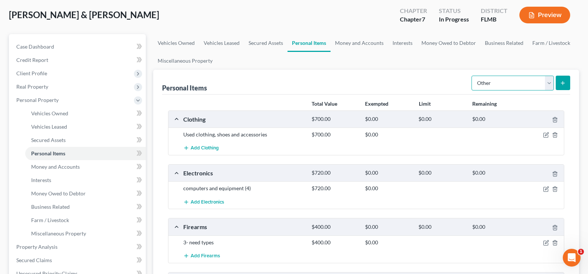
click at [526, 83] on select "Select Item Type Clothing Collectibles Of Value Electronics Firearms Household …" at bounding box center [513, 83] width 82 height 15
click at [472, 76] on select "Select Item Type Clothing Collectibles Of Value Electronics Firearms Household …" at bounding box center [513, 83] width 82 height 15
click at [560, 83] on icon "submit" at bounding box center [563, 83] width 6 height 6
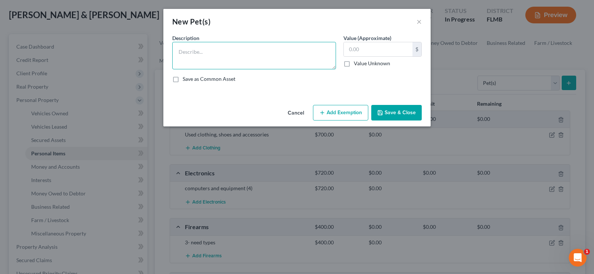
click at [218, 55] on textarea at bounding box center [254, 55] width 164 height 27
click at [179, 53] on textarea "cat, Italian Mastiff" at bounding box center [254, 55] width 164 height 27
click at [191, 52] on textarea "1 cat, Italian Mastiff" at bounding box center [254, 55] width 164 height 27
click at [356, 51] on input "text" at bounding box center [378, 49] width 69 height 14
click at [406, 114] on button "Save & Close" at bounding box center [396, 113] width 50 height 16
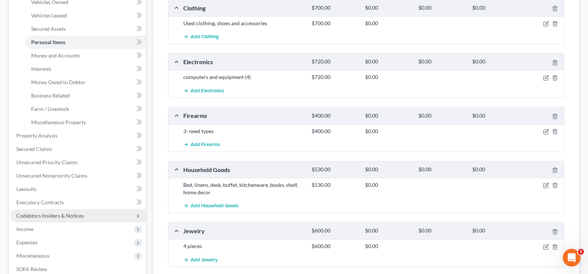
scroll to position [186, 0]
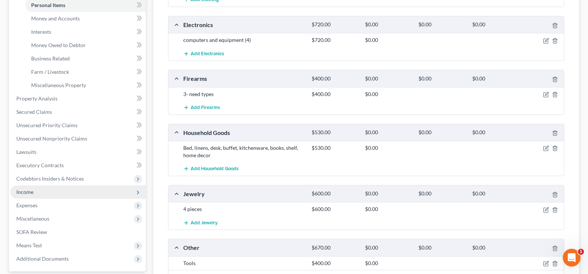
click at [41, 196] on span "Income" at bounding box center [77, 192] width 135 height 13
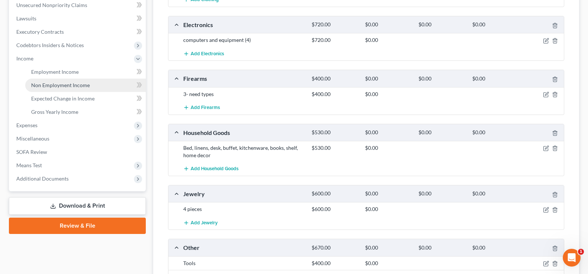
click at [87, 85] on span "Non Employment Income" at bounding box center [60, 85] width 59 height 6
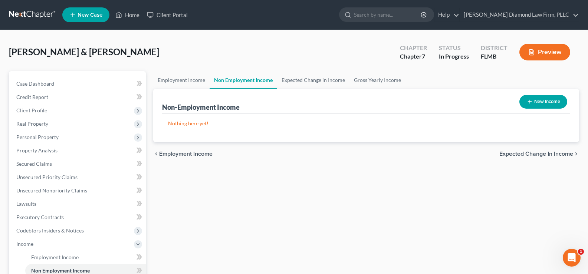
click at [550, 99] on button "New Income" at bounding box center [544, 102] width 48 height 14
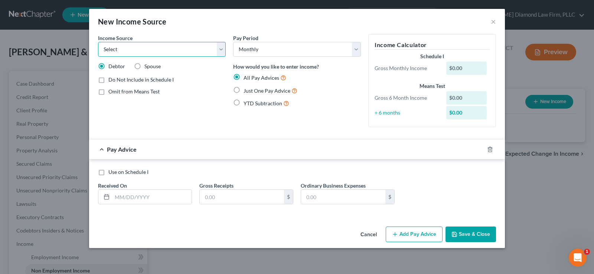
click at [192, 52] on select "Select Unemployment Disability (from employer) Pension Retirement Social Securi…" at bounding box center [162, 49] width 128 height 15
click at [98, 42] on select "Select Unemployment Disability (from employer) Pension Retirement Social Securi…" at bounding box center [162, 49] width 128 height 15
click at [150, 195] on input "text" at bounding box center [151, 197] width 79 height 14
click at [151, 194] on input "text" at bounding box center [151, 197] width 79 height 14
click at [213, 199] on input "text" at bounding box center [242, 197] width 84 height 14
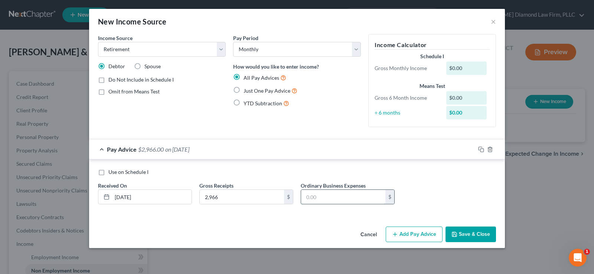
click at [326, 200] on input "text" at bounding box center [343, 197] width 84 height 14
click at [164, 49] on select "Select Unemployment Disability (from employer) Pension Retirement Social Securi…" at bounding box center [162, 49] width 128 height 15
click at [296, 116] on div "Pay Period Select Monthly Twice Monthly Every Other Week Weekly How would you l…" at bounding box center [296, 83] width 135 height 99
click at [322, 195] on input "text" at bounding box center [343, 197] width 84 height 14
click at [321, 197] on input "248.93" at bounding box center [343, 197] width 84 height 14
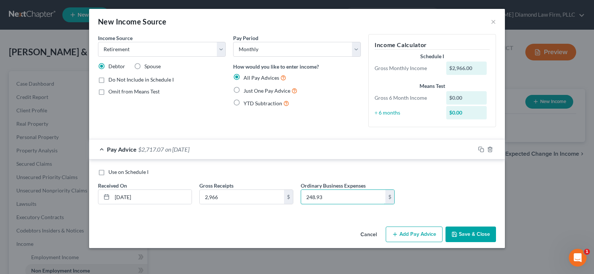
drag, startPoint x: 322, startPoint y: 199, endPoint x: 299, endPoint y: 196, distance: 23.2
click at [299, 196] on div "Ordinary Business Expenses 248.93 $" at bounding box center [347, 193] width 101 height 23
click at [324, 199] on input "441.84" at bounding box center [343, 197] width 84 height 14
drag, startPoint x: 324, startPoint y: 199, endPoint x: 304, endPoint y: 194, distance: 20.7
click at [304, 194] on input "441.84" at bounding box center [343, 197] width 84 height 14
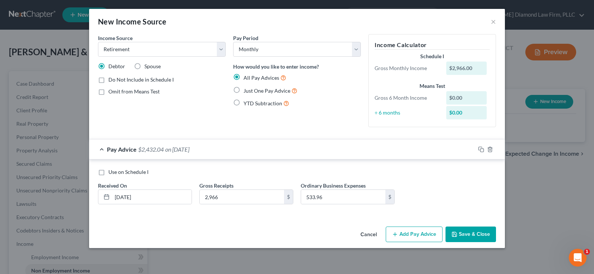
click at [243, 89] on label "Just One Pay Advice" at bounding box center [270, 90] width 54 height 9
click at [246, 89] on input "Just One Pay Advice" at bounding box center [248, 88] width 5 height 5
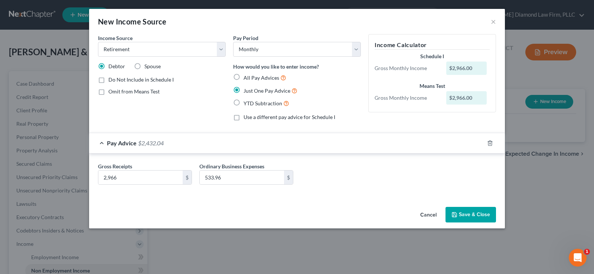
click at [468, 214] on button "Save & Close" at bounding box center [470, 215] width 50 height 16
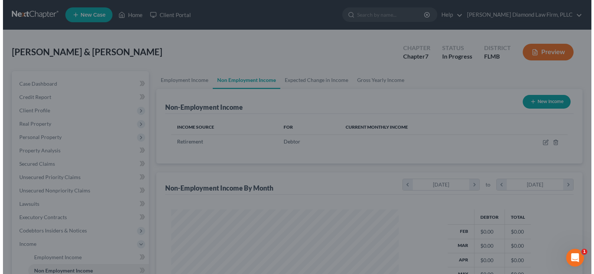
scroll to position [370940, 370833]
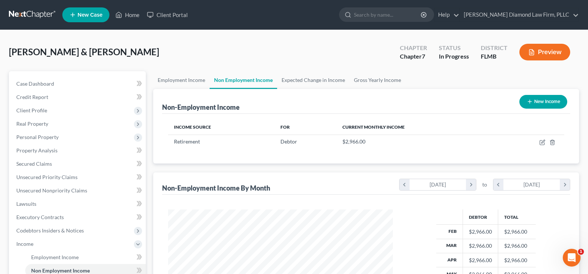
click at [538, 105] on button "New Income" at bounding box center [544, 102] width 48 height 14
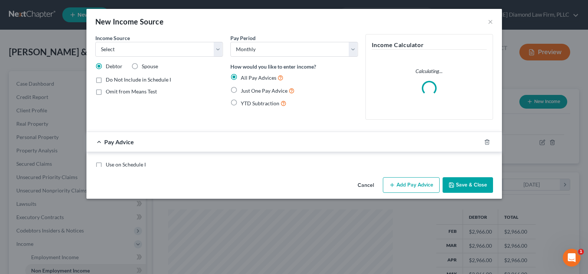
scroll to position [133, 242]
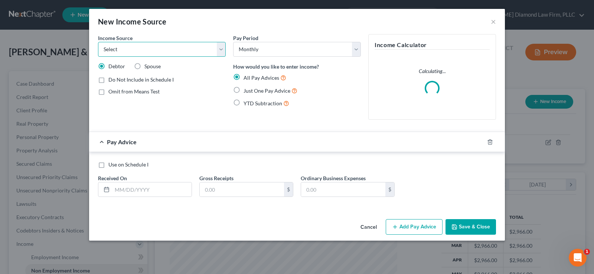
click at [163, 53] on select "Select Unemployment Disability (from employer) Pension Retirement Social Securi…" at bounding box center [162, 49] width 128 height 15
click at [98, 42] on select "Select Unemployment Disability (from employer) Pension Retirement Social Securi…" at bounding box center [162, 49] width 128 height 15
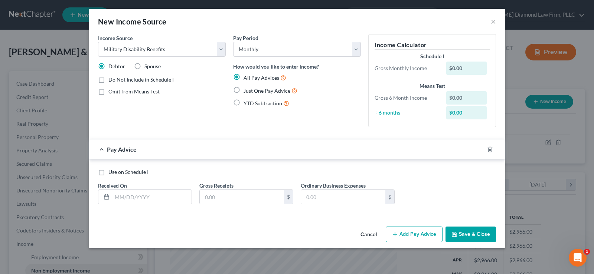
click at [243, 92] on label "Just One Pay Advice" at bounding box center [270, 90] width 54 height 9
click at [246, 91] on input "Just One Pay Advice" at bounding box center [248, 88] width 5 height 5
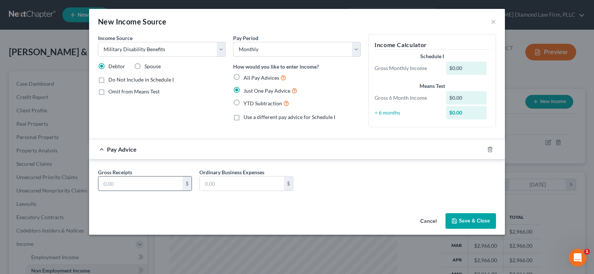
click at [148, 186] on input "text" at bounding box center [140, 184] width 84 height 14
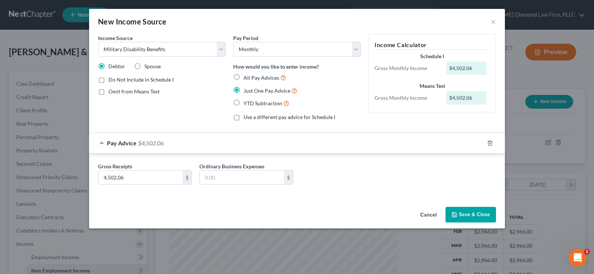
click at [471, 214] on button "Save & Close" at bounding box center [470, 215] width 50 height 16
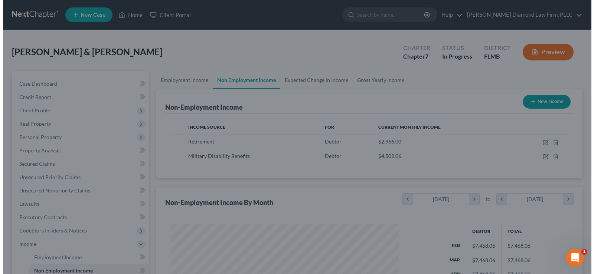
scroll to position [370940, 370833]
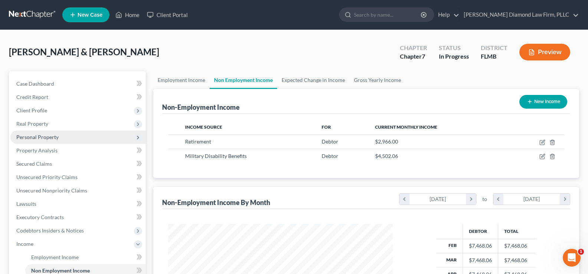
click at [54, 137] on span "Personal Property" at bounding box center [37, 137] width 42 height 6
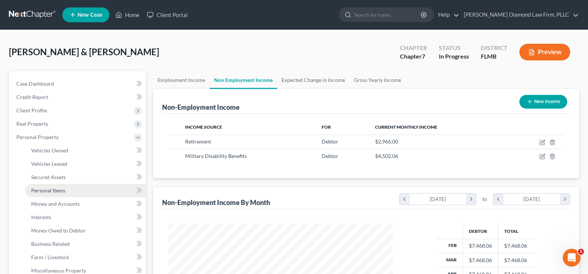
click at [63, 191] on span "Personal Items" at bounding box center [48, 190] width 34 height 6
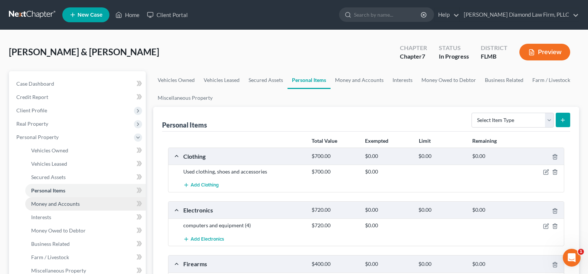
click at [67, 204] on span "Money and Accounts" at bounding box center [55, 204] width 49 height 6
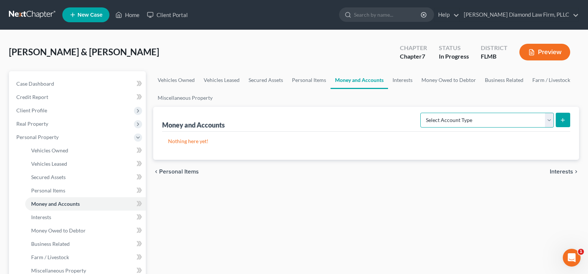
click at [523, 117] on select "Select Account Type Brokerage Cash on Hand Certificates of Deposit Checking Acc…" at bounding box center [487, 120] width 134 height 15
click at [422, 113] on select "Select Account Type Brokerage Cash on Hand Certificates of Deposit Checking Acc…" at bounding box center [487, 120] width 134 height 15
click at [562, 117] on icon "submit" at bounding box center [563, 120] width 6 height 6
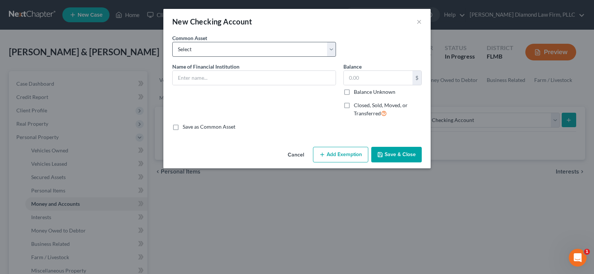
click at [221, 40] on div "Common Asset Select Chase Bank Achieva Truist Regions Truist Navy Federal CU Ba…" at bounding box center [253, 45] width 171 height 23
click at [222, 50] on select "Select Chase Bank Achieva Truist Regions Truist Navy Federal CU Bank of America…" at bounding box center [254, 49] width 164 height 15
click at [172, 42] on select "Select Chase Bank Achieva Truist Regions Truist Navy Federal CU Bank of America…" at bounding box center [254, 49] width 164 height 15
click at [237, 77] on input "Truist" at bounding box center [254, 78] width 163 height 14
click at [376, 74] on input "text" at bounding box center [378, 78] width 69 height 14
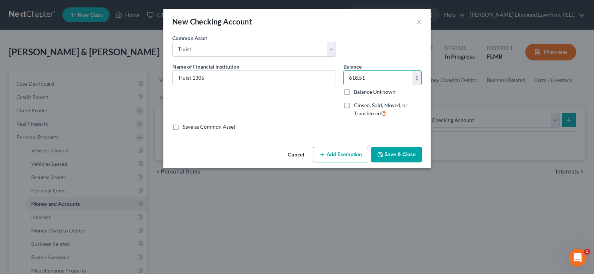
click at [394, 153] on button "Save & Close" at bounding box center [396, 155] width 50 height 16
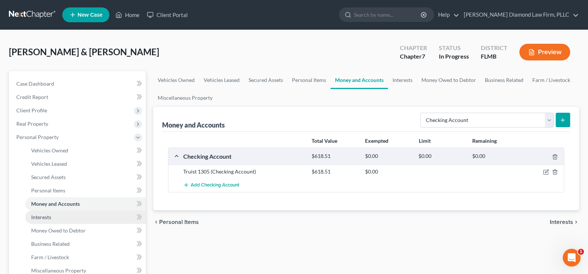
click at [63, 218] on link "Interests" at bounding box center [85, 217] width 121 height 13
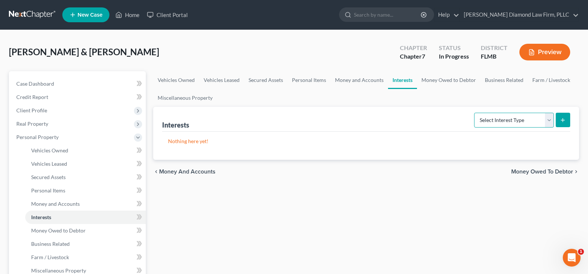
click at [527, 122] on select "Select Interest Type 401K Annuity Bond Education IRA Government Bond Government…" at bounding box center [514, 120] width 80 height 15
click at [475, 113] on select "Select Interest Type 401K Annuity Bond Education IRA Government Bond Government…" at bounding box center [514, 120] width 80 height 15
click at [566, 118] on icon "submit" at bounding box center [563, 120] width 6 height 6
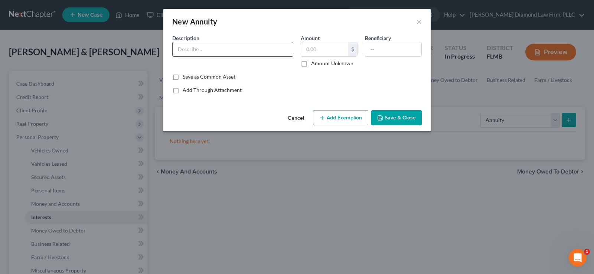
click at [232, 52] on input "text" at bounding box center [233, 49] width 120 height 14
click at [311, 64] on label "Amount Unknown" at bounding box center [332, 63] width 42 height 7
click at [314, 64] on input "Amount Unknown" at bounding box center [316, 62] width 5 height 5
click at [381, 50] on input "text" at bounding box center [393, 49] width 56 height 14
click at [348, 115] on button "Add Exemption" at bounding box center [340, 118] width 55 height 16
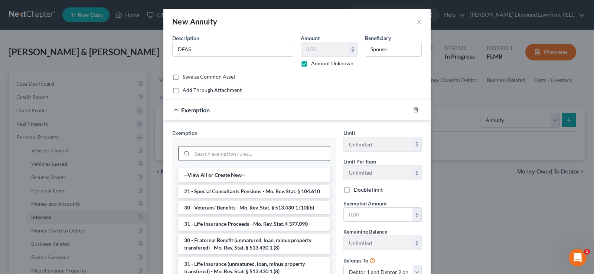
click at [204, 156] on input "search" at bounding box center [260, 154] width 137 height 14
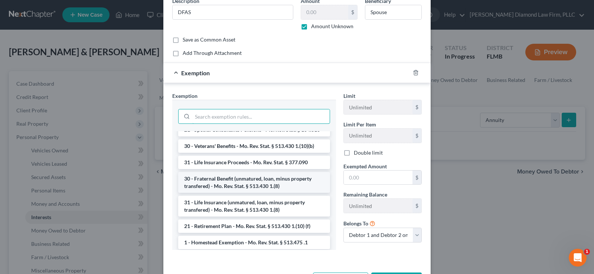
scroll to position [37, 0]
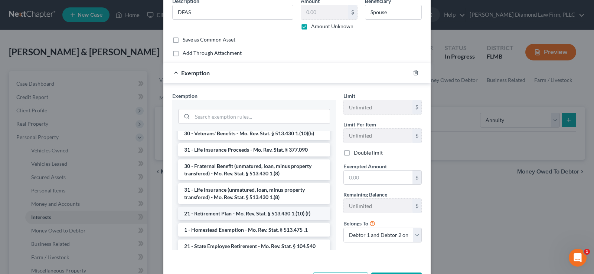
click at [266, 220] on li "21 - Retirement Plan - Mo. Rev. Stat. § 513.430 1.(10) (f)" at bounding box center [254, 213] width 152 height 13
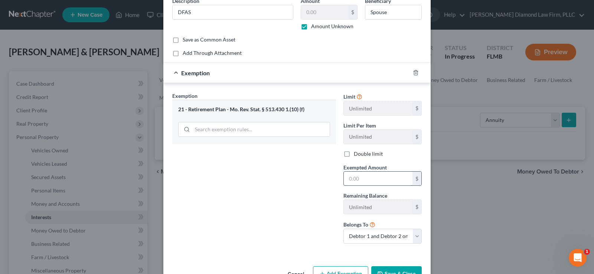
click at [377, 177] on input "text" at bounding box center [378, 179] width 69 height 14
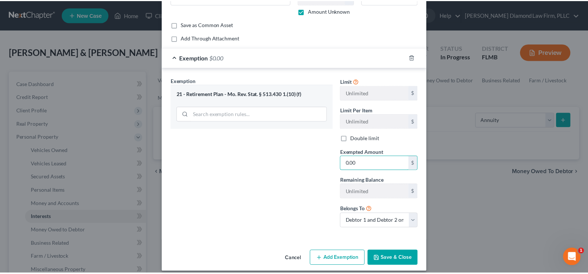
scroll to position [59, 0]
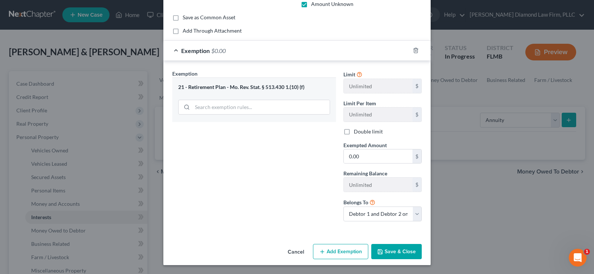
click at [397, 251] on button "Save & Close" at bounding box center [396, 252] width 50 height 16
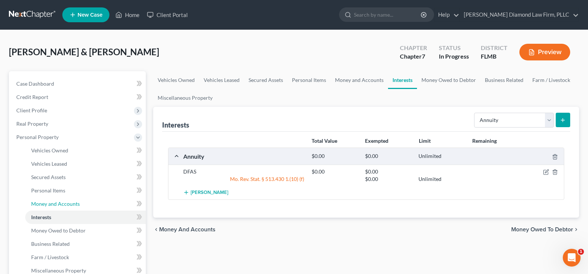
drag, startPoint x: 52, startPoint y: 201, endPoint x: 256, endPoint y: 194, distance: 203.5
click at [52, 201] on span "Money and Accounts" at bounding box center [55, 204] width 49 height 6
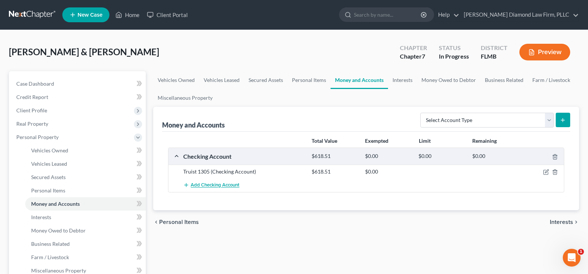
click at [217, 186] on span "Add Checking Account" at bounding box center [215, 186] width 49 height 6
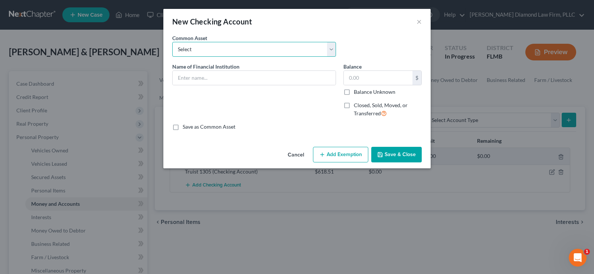
click at [204, 46] on select "Select Chase Bank Achieva Truist Regions Truist Navy Federal CU Bank of America…" at bounding box center [254, 49] width 164 height 15
click at [258, 27] on div "New Checking Account ×" at bounding box center [296, 21] width 267 height 25
click at [189, 76] on input "text" at bounding box center [254, 78] width 163 height 14
drag, startPoint x: 413, startPoint y: 155, endPoint x: 1, endPoint y: 195, distance: 414.5
click at [412, 155] on button "Save & Close" at bounding box center [396, 155] width 50 height 16
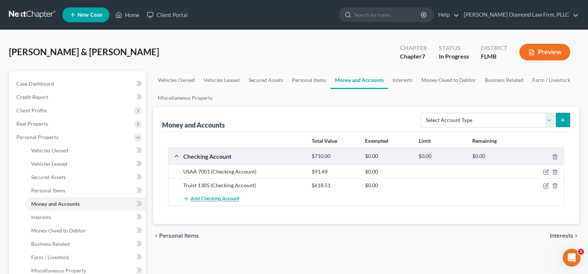
click at [217, 199] on span "Add Checking Account" at bounding box center [215, 199] width 49 height 6
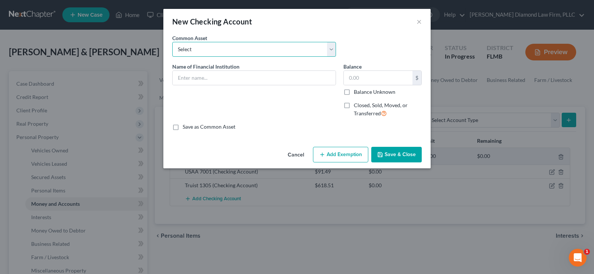
click at [203, 46] on select "Select Chase Bank Achieva Truist Regions Truist Navy Federal CU Bank of America…" at bounding box center [254, 49] width 164 height 15
click at [172, 42] on select "Select Chase Bank Achieva Truist Regions Truist Navy Federal CU Bank of America…" at bounding box center [254, 49] width 164 height 15
click at [217, 76] on input "Truist" at bounding box center [254, 78] width 163 height 14
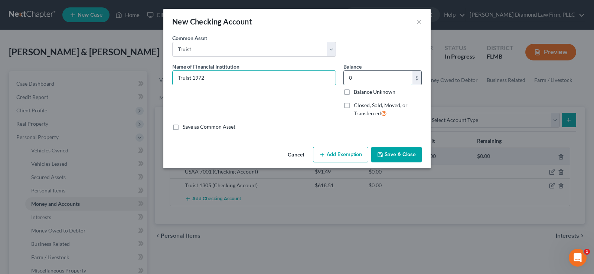
click at [378, 78] on input "0" at bounding box center [378, 78] width 69 height 14
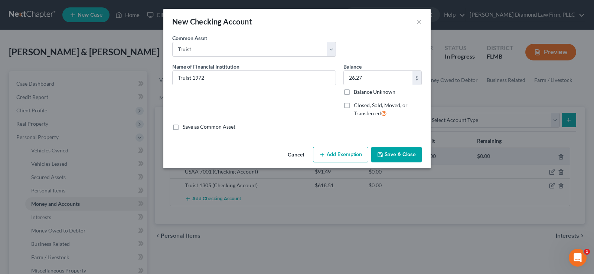
drag, startPoint x: 406, startPoint y: 154, endPoint x: 29, endPoint y: 246, distance: 388.2
click at [406, 154] on button "Save & Close" at bounding box center [396, 155] width 50 height 16
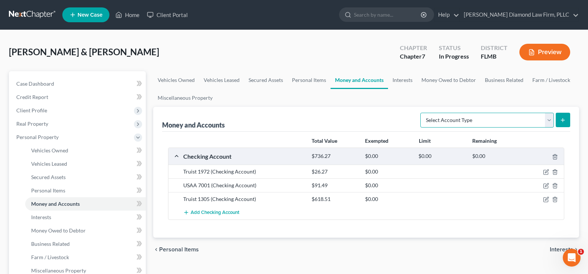
click at [528, 119] on select "Select Account Type Brokerage Cash on Hand Certificates of Deposit Checking Acc…" at bounding box center [487, 120] width 134 height 15
click at [422, 113] on select "Select Account Type Brokerage Cash on Hand Certificates of Deposit Checking Acc…" at bounding box center [487, 120] width 134 height 15
click at [561, 121] on icon "submit" at bounding box center [563, 120] width 6 height 6
